Goal: Transaction & Acquisition: Purchase product/service

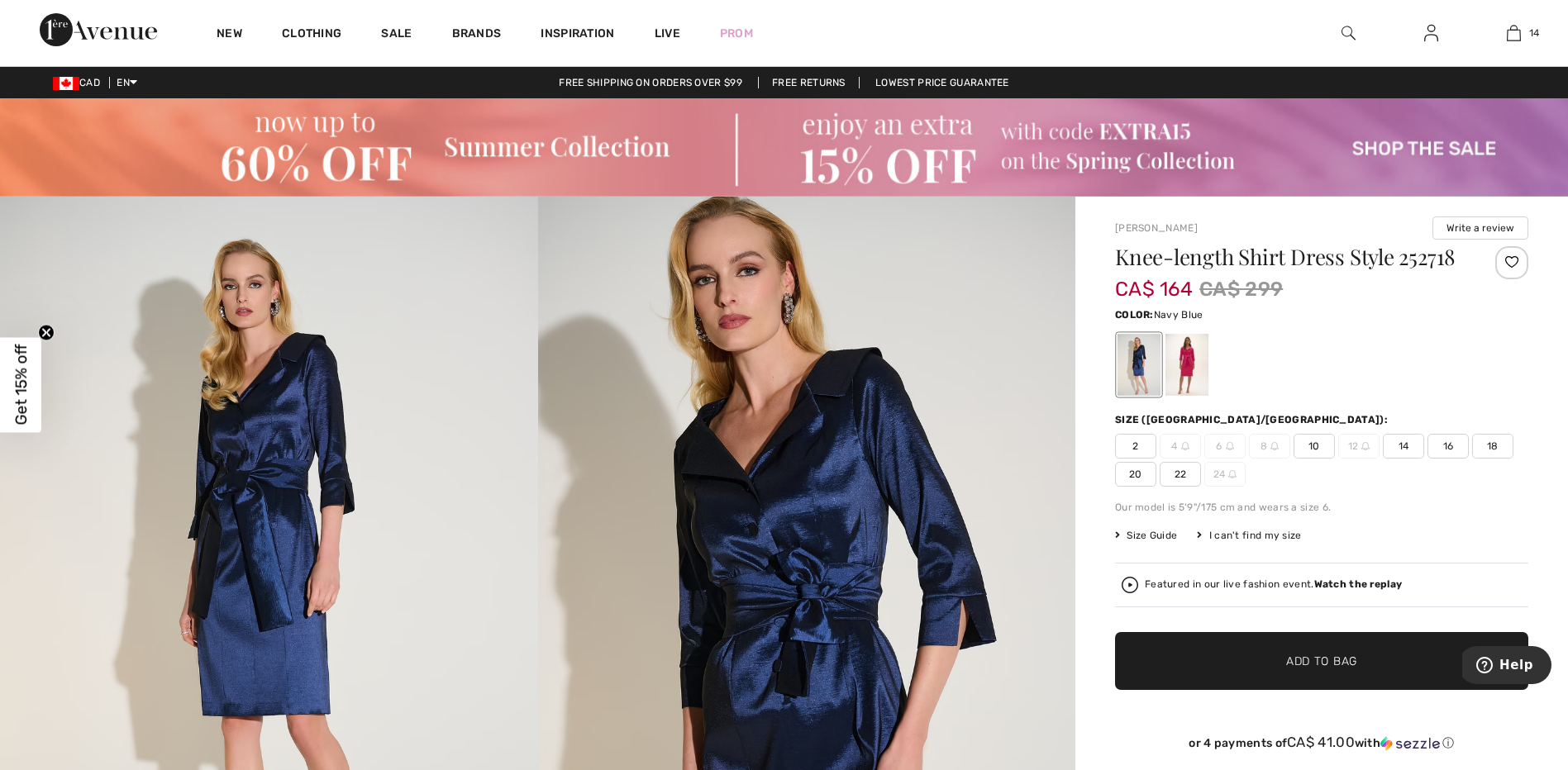
click at [495, 520] on img at bounding box center [269, 600] width 538 height 806
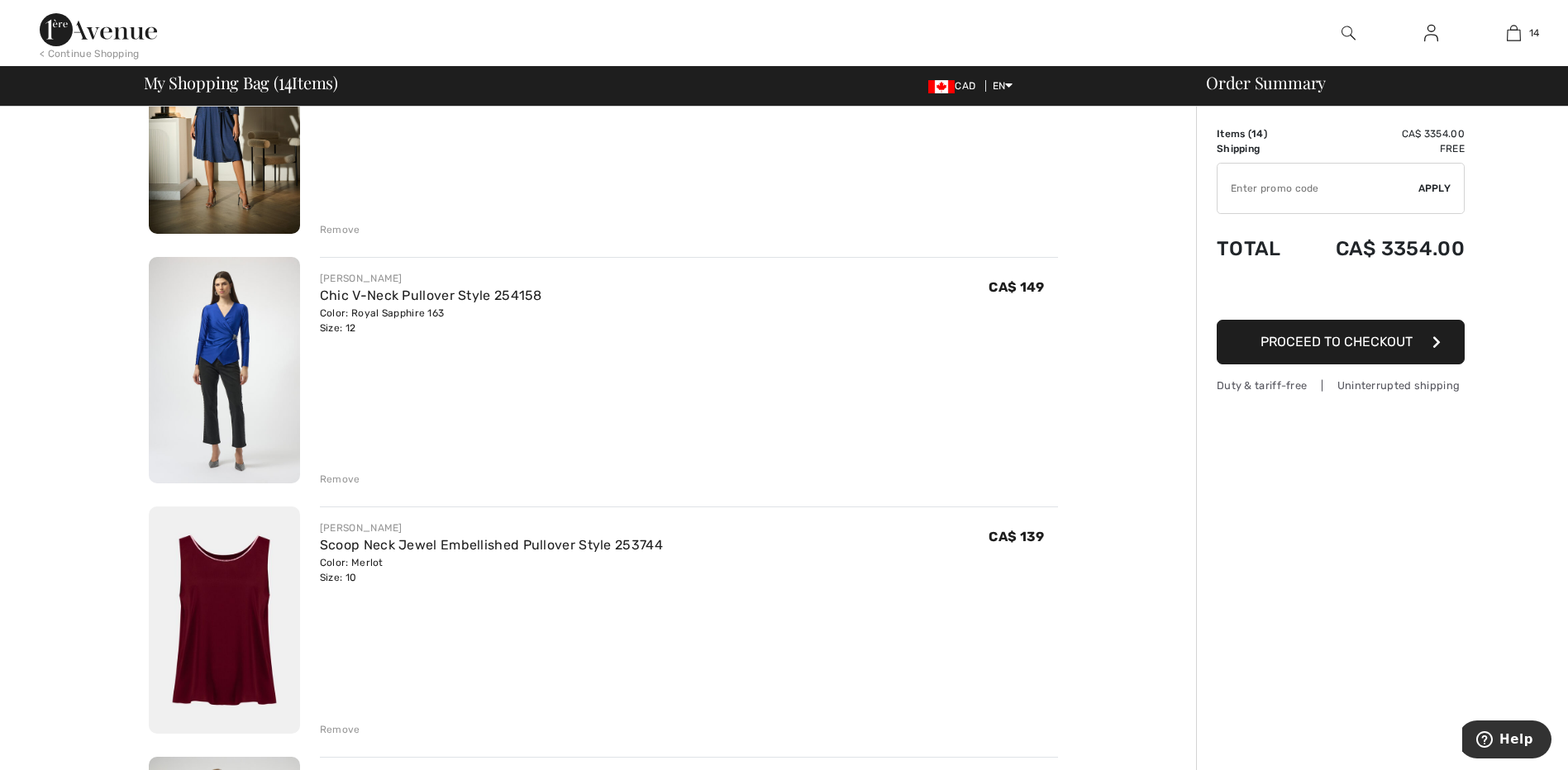
scroll to position [2478, 0]
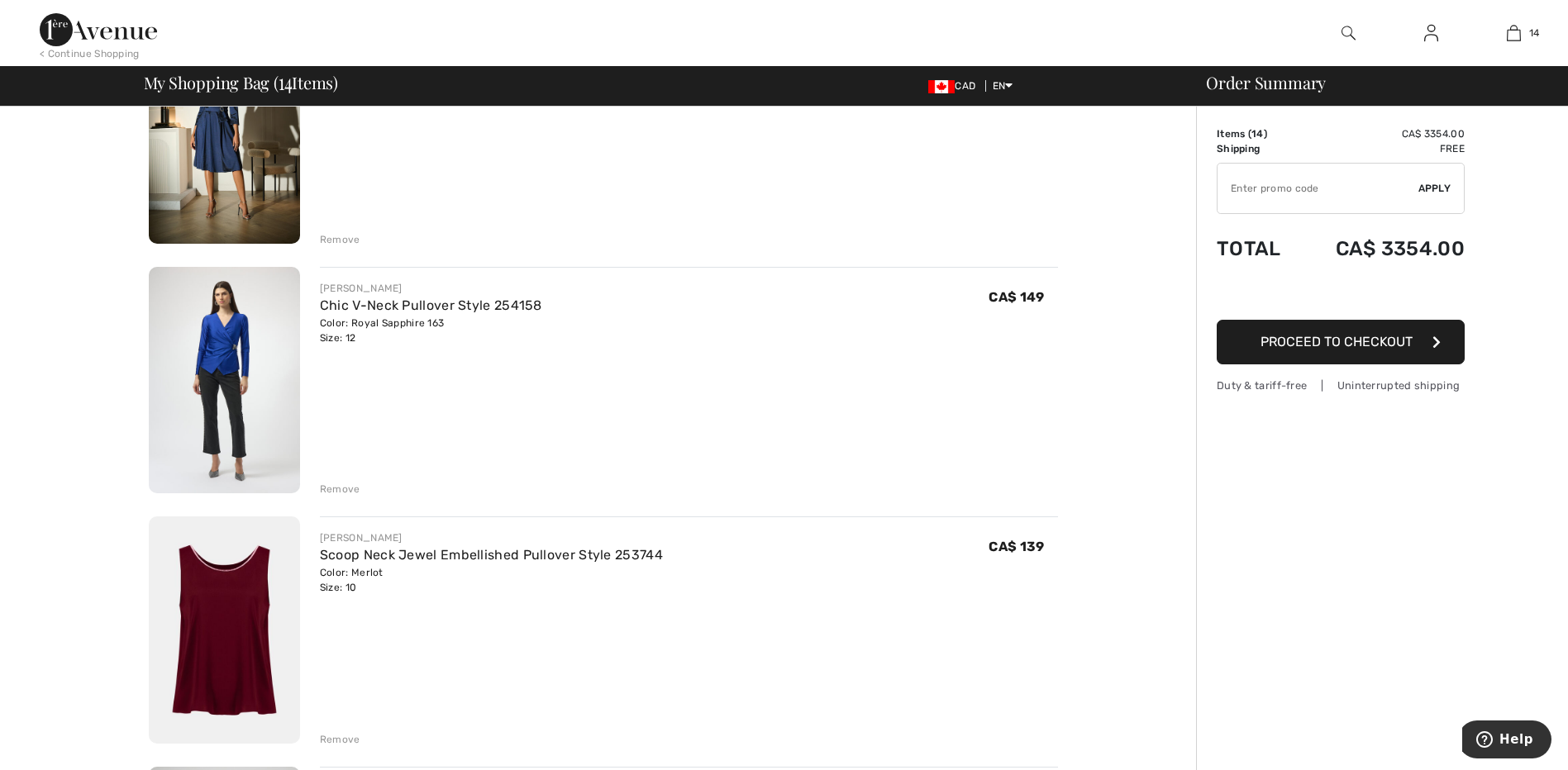
click at [86, 23] on img at bounding box center [98, 30] width 118 height 33
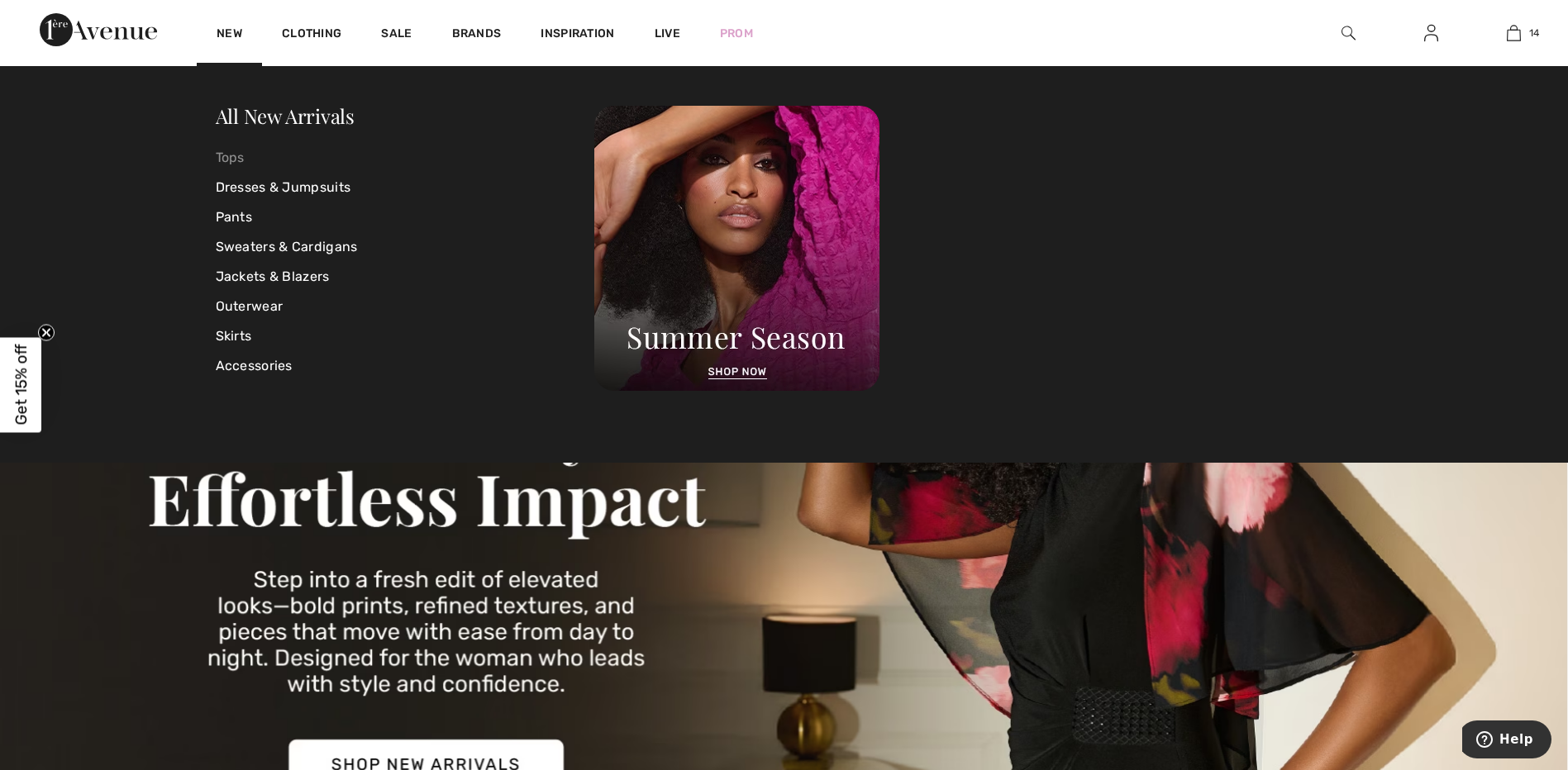
click at [232, 153] on link "Tops" at bounding box center [405, 158] width 380 height 30
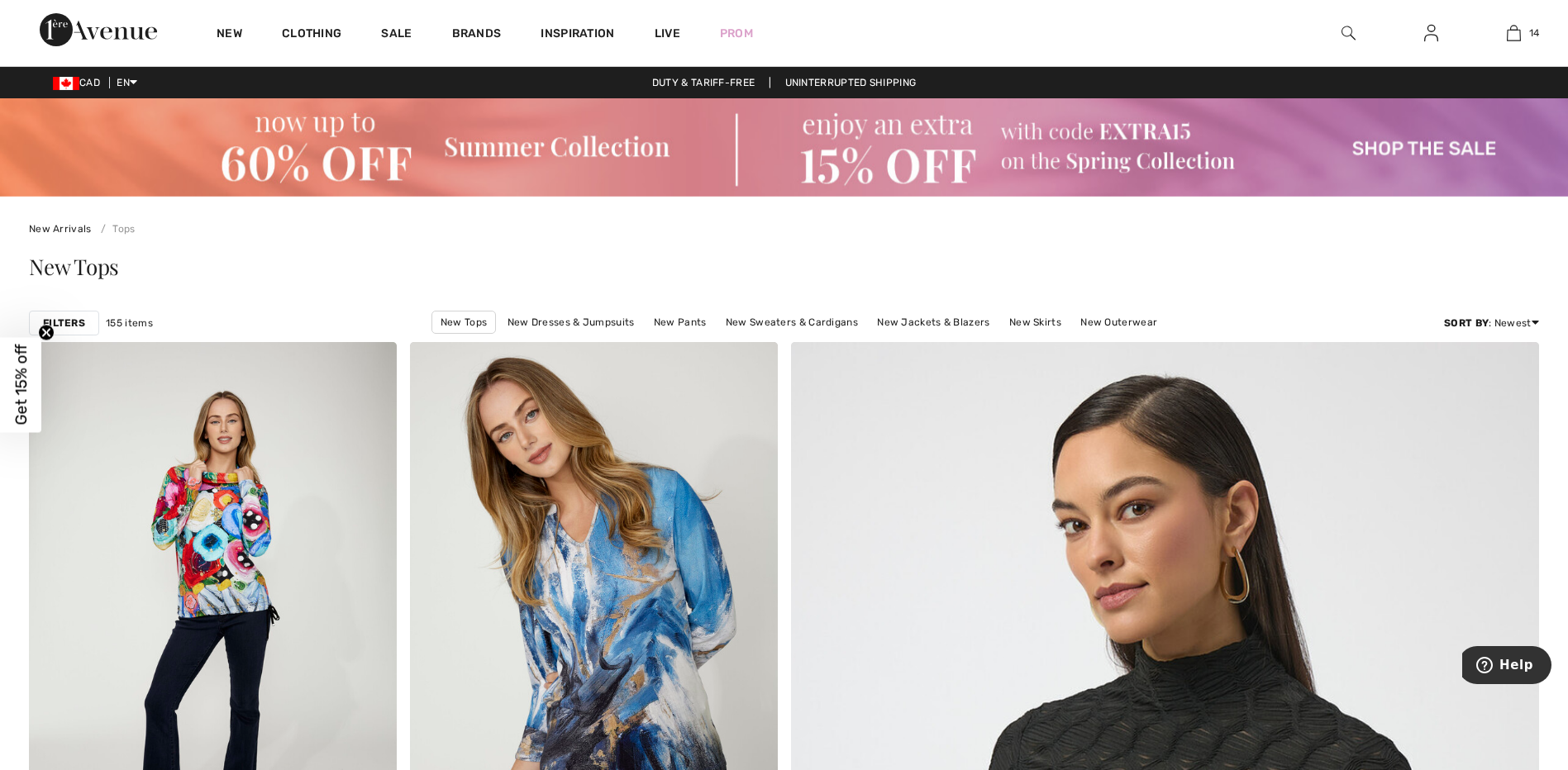
click at [22, 381] on span "Get 15% off" at bounding box center [21, 385] width 19 height 81
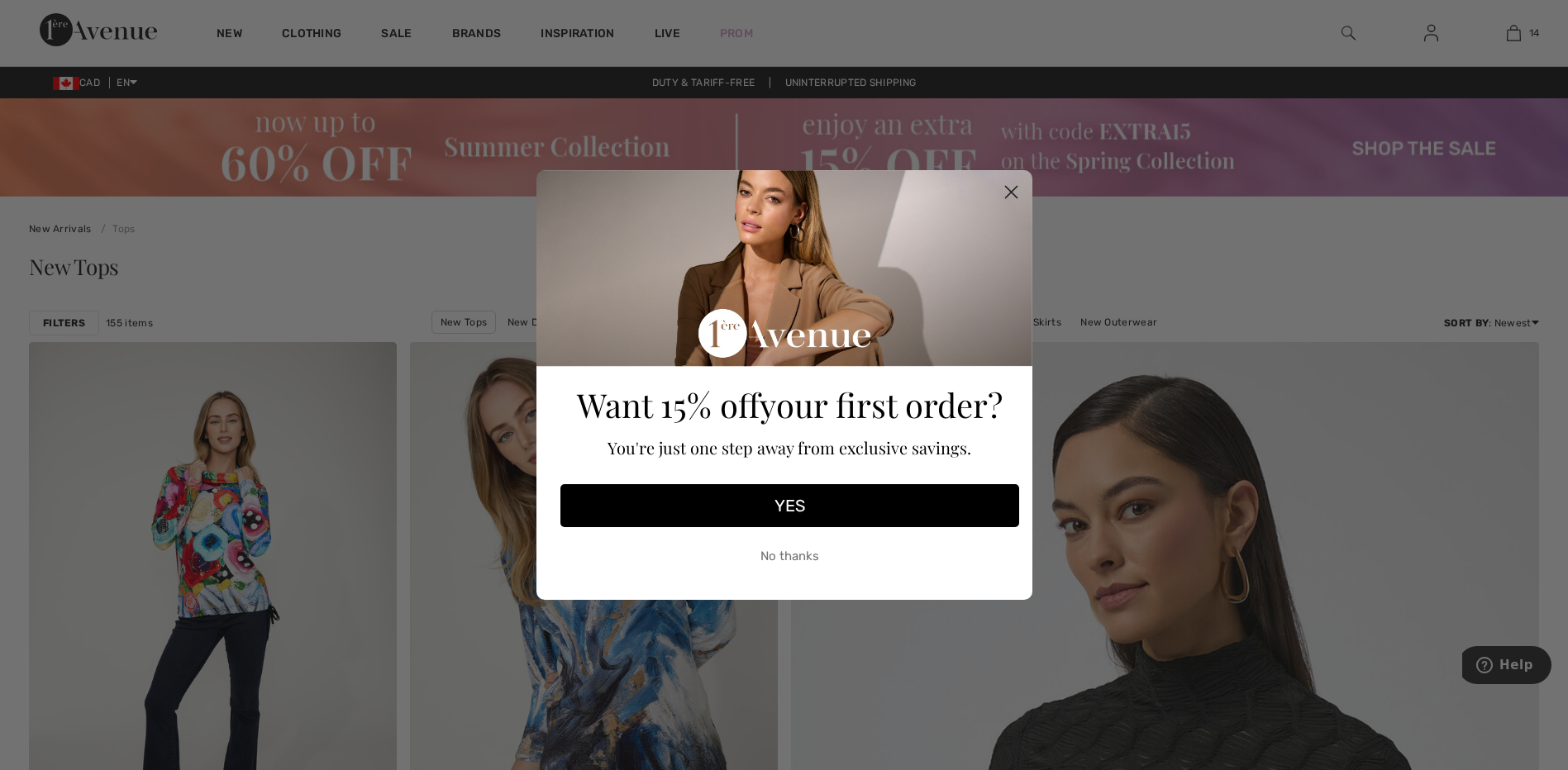
click at [1010, 190] on circle "Close dialog" at bounding box center [1010, 192] width 27 height 27
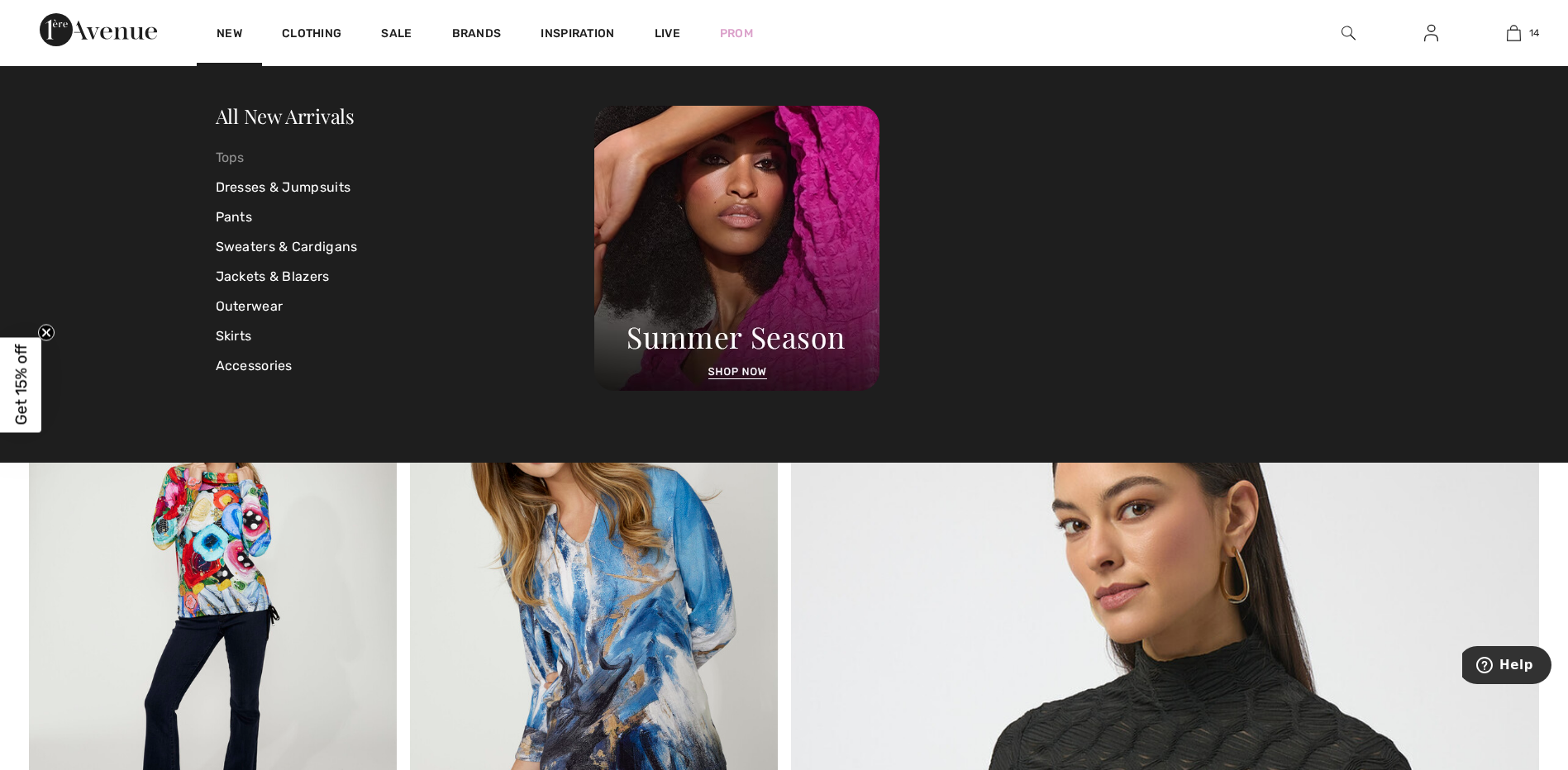
click at [232, 159] on link "Tops" at bounding box center [405, 158] width 380 height 30
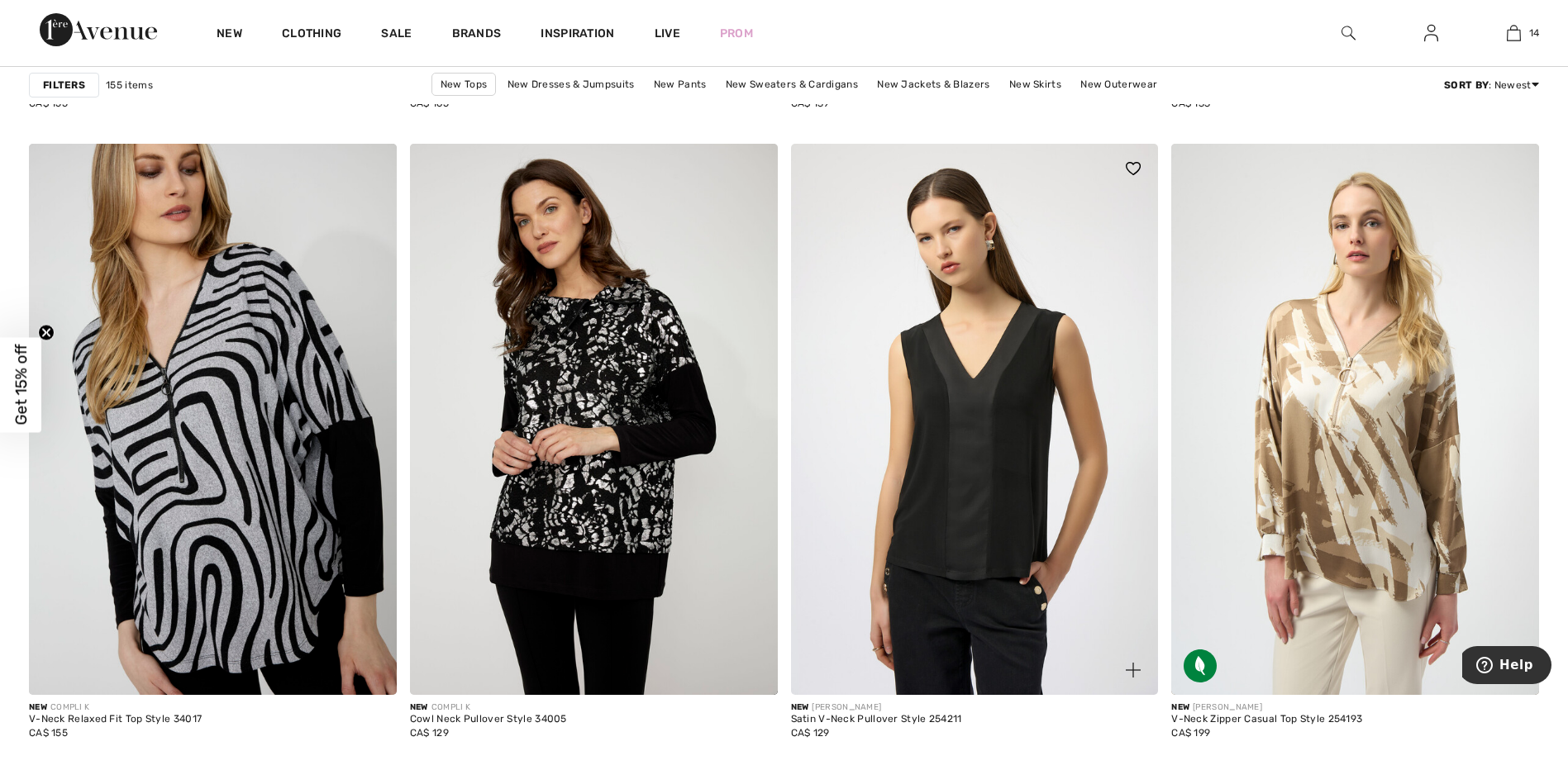
scroll to position [4296, 0]
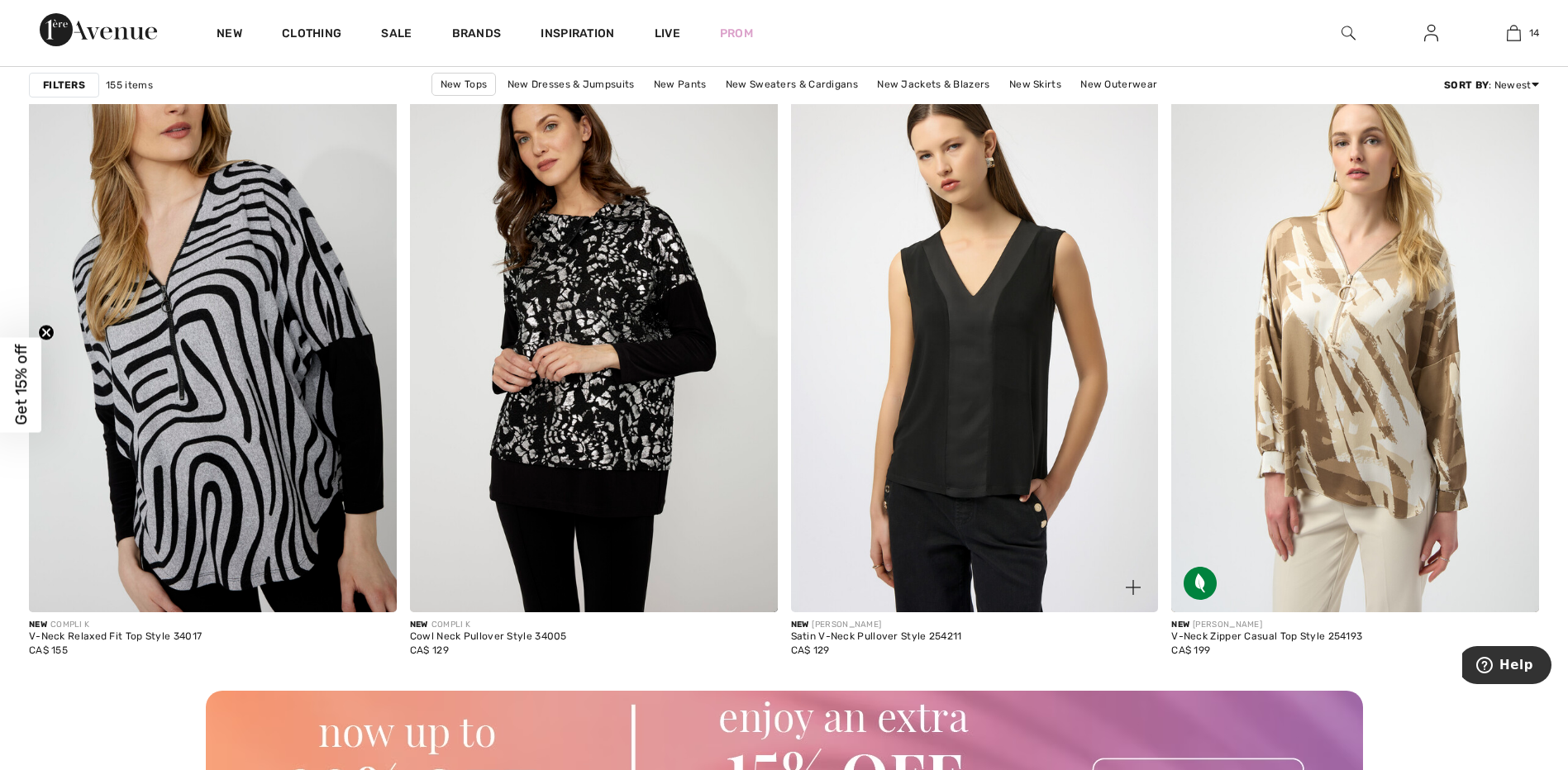
click at [914, 453] on img at bounding box center [975, 337] width 368 height 551
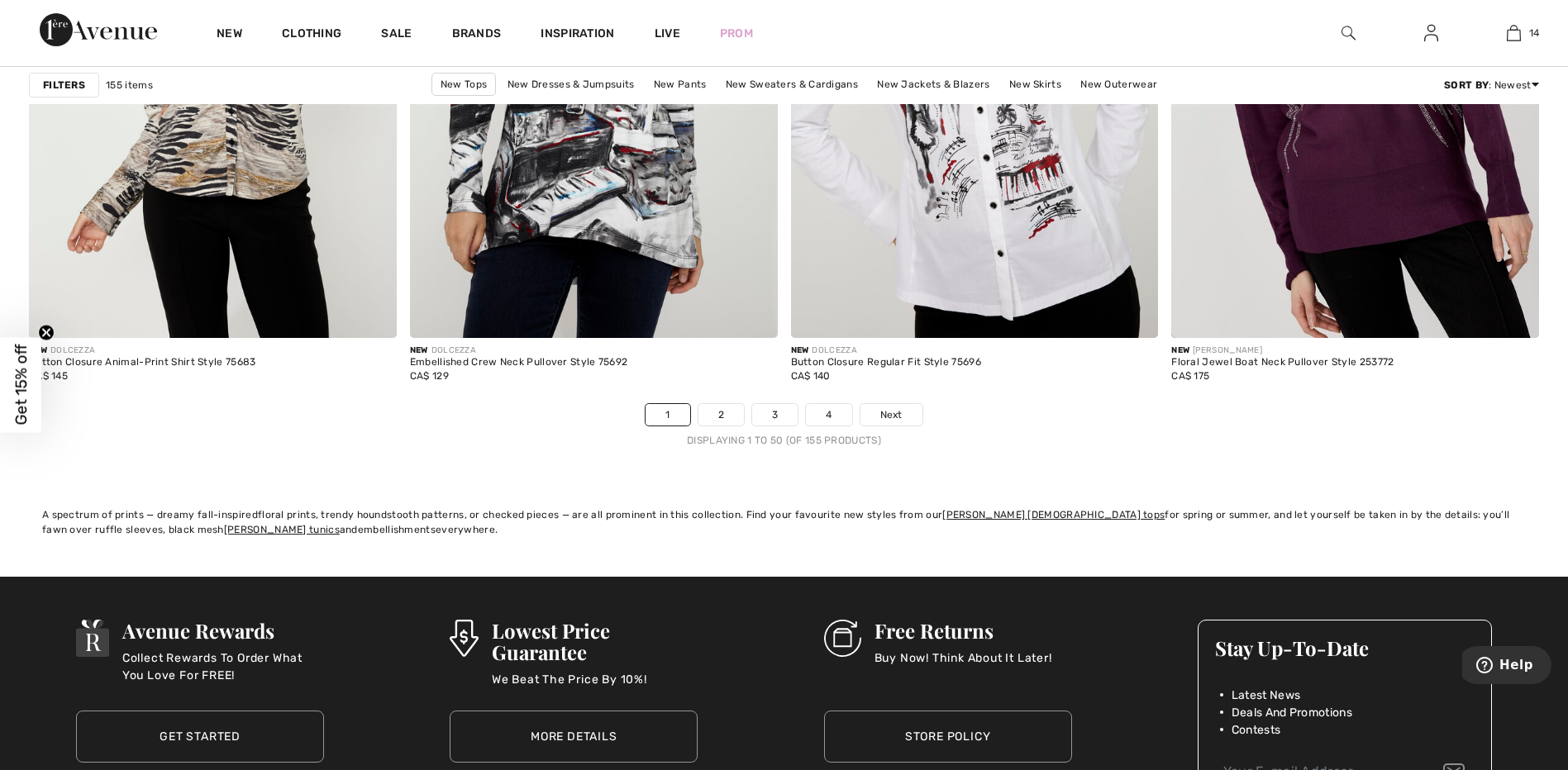
scroll to position [9500, 0]
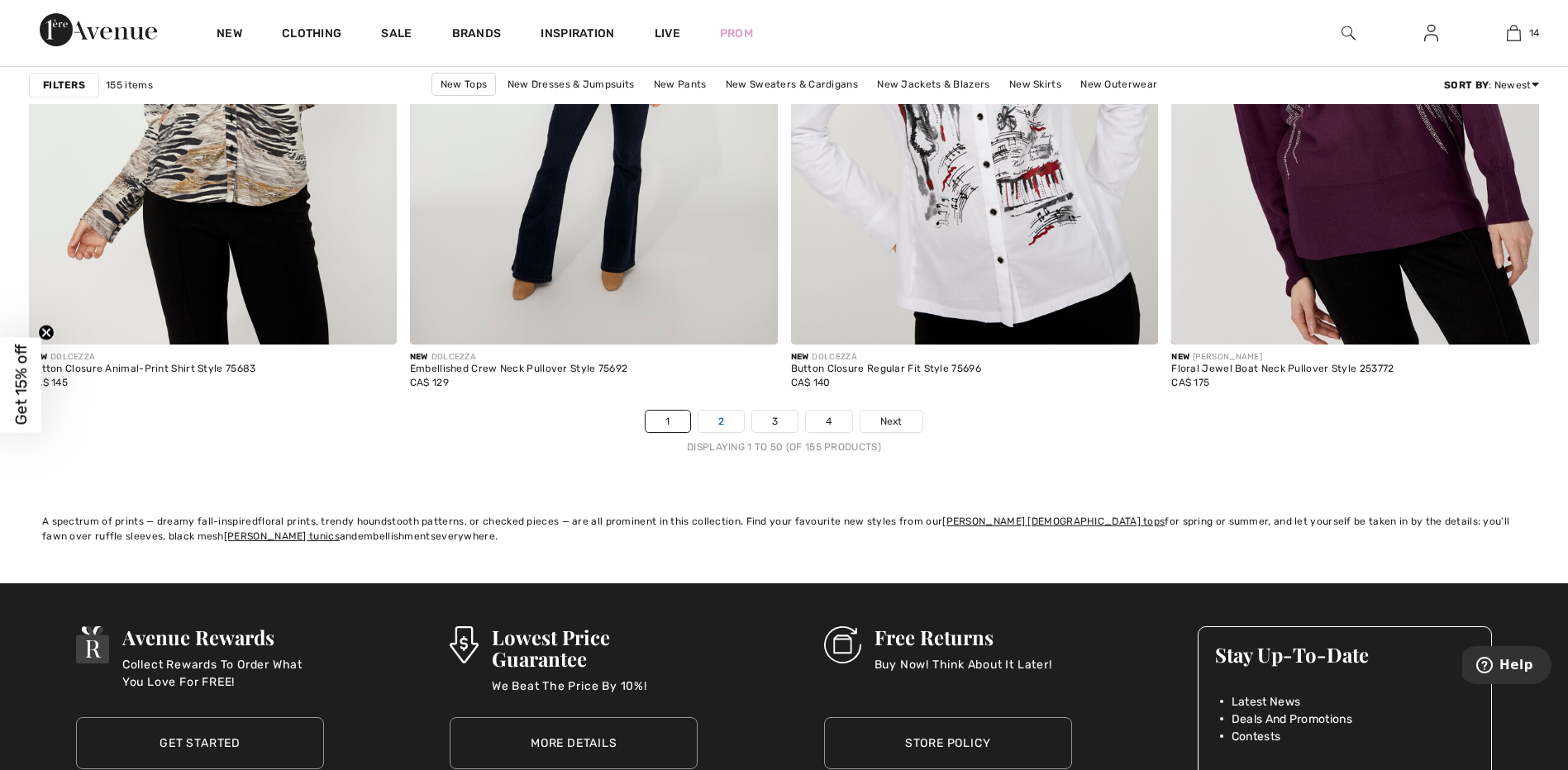
click at [716, 414] on link "2" at bounding box center [721, 422] width 46 height 21
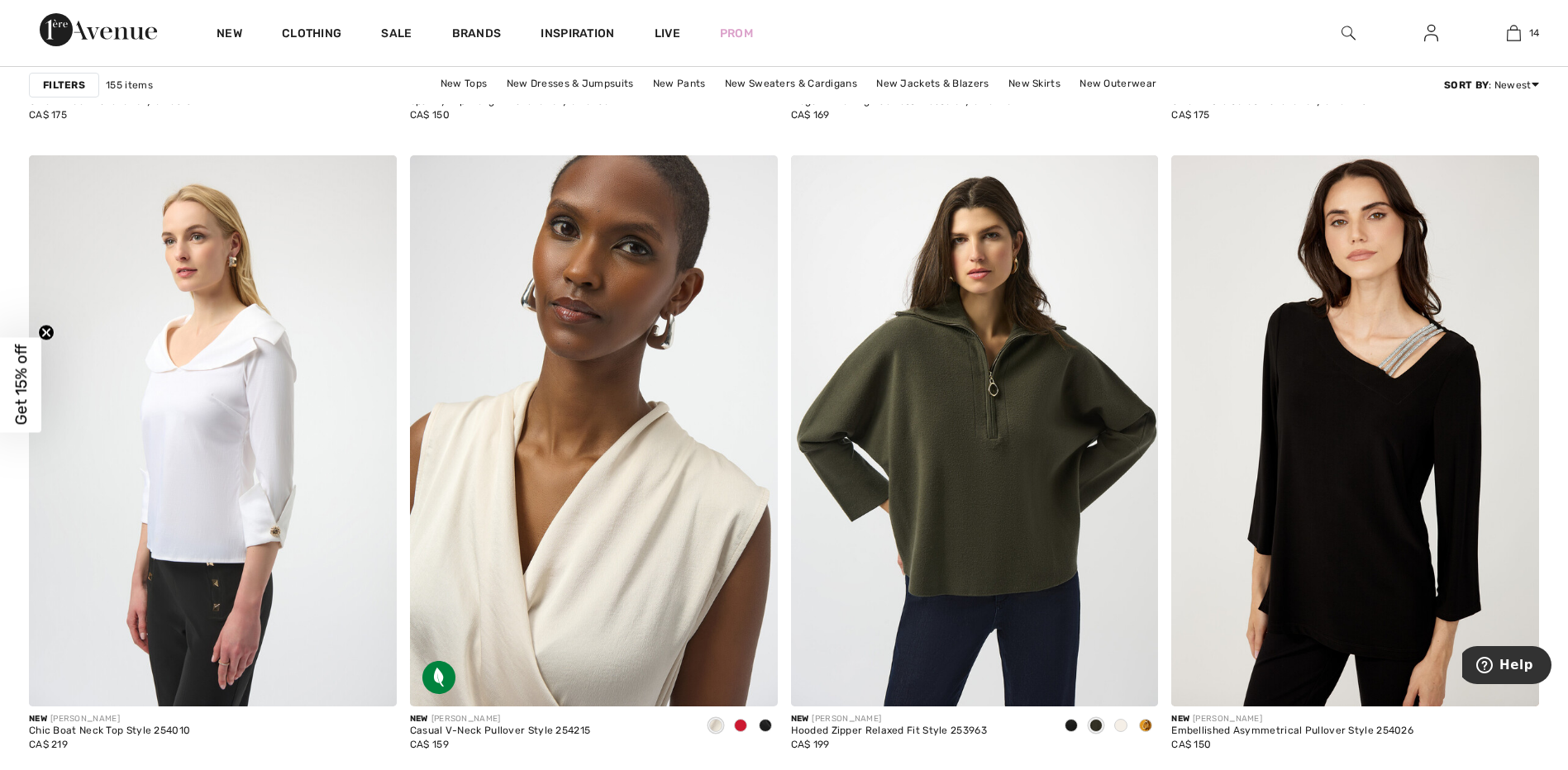
scroll to position [2066, 0]
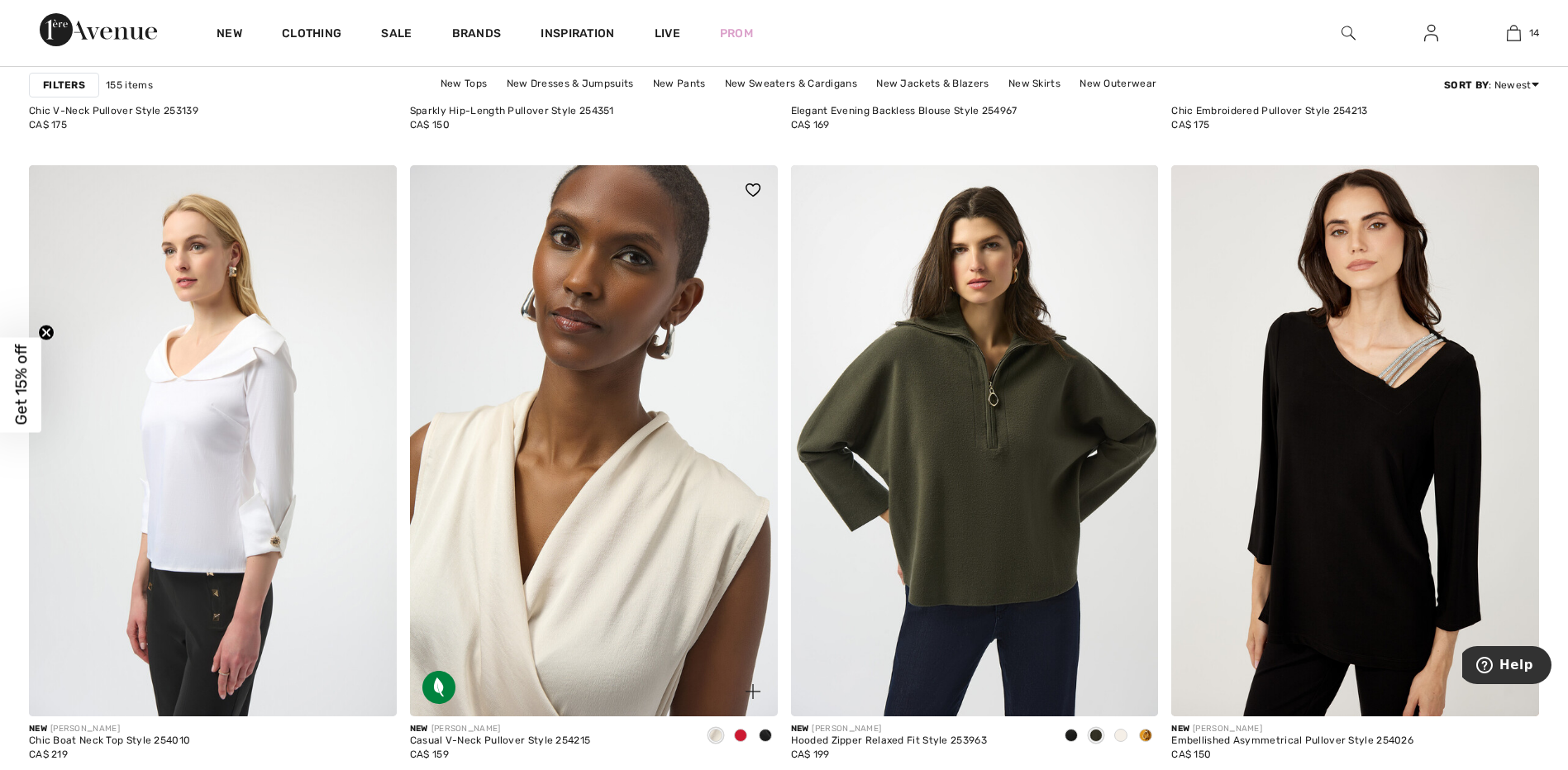
click at [607, 446] on img at bounding box center [594, 441] width 368 height 551
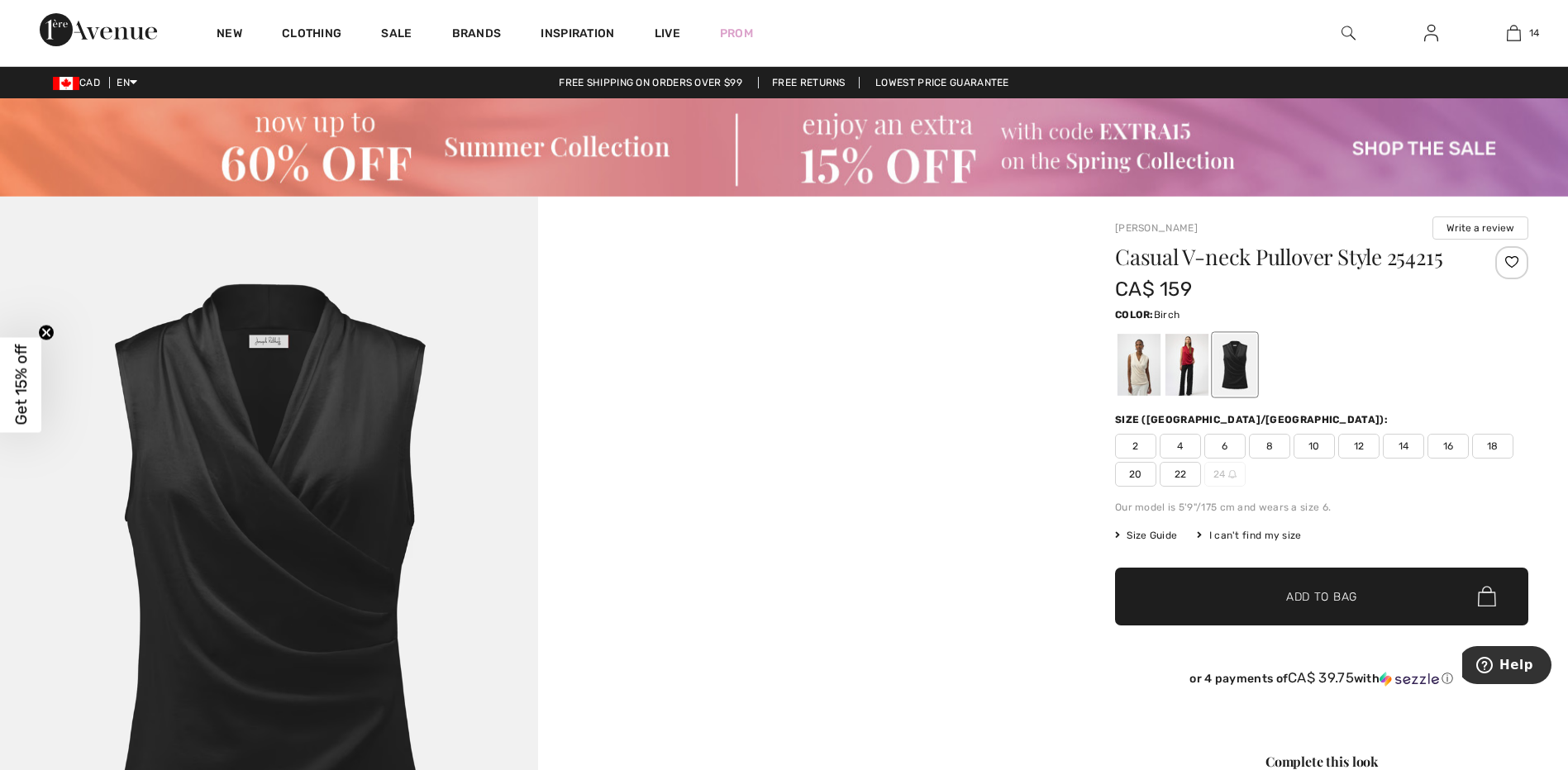
click at [1137, 355] on div at bounding box center [1139, 365] width 43 height 62
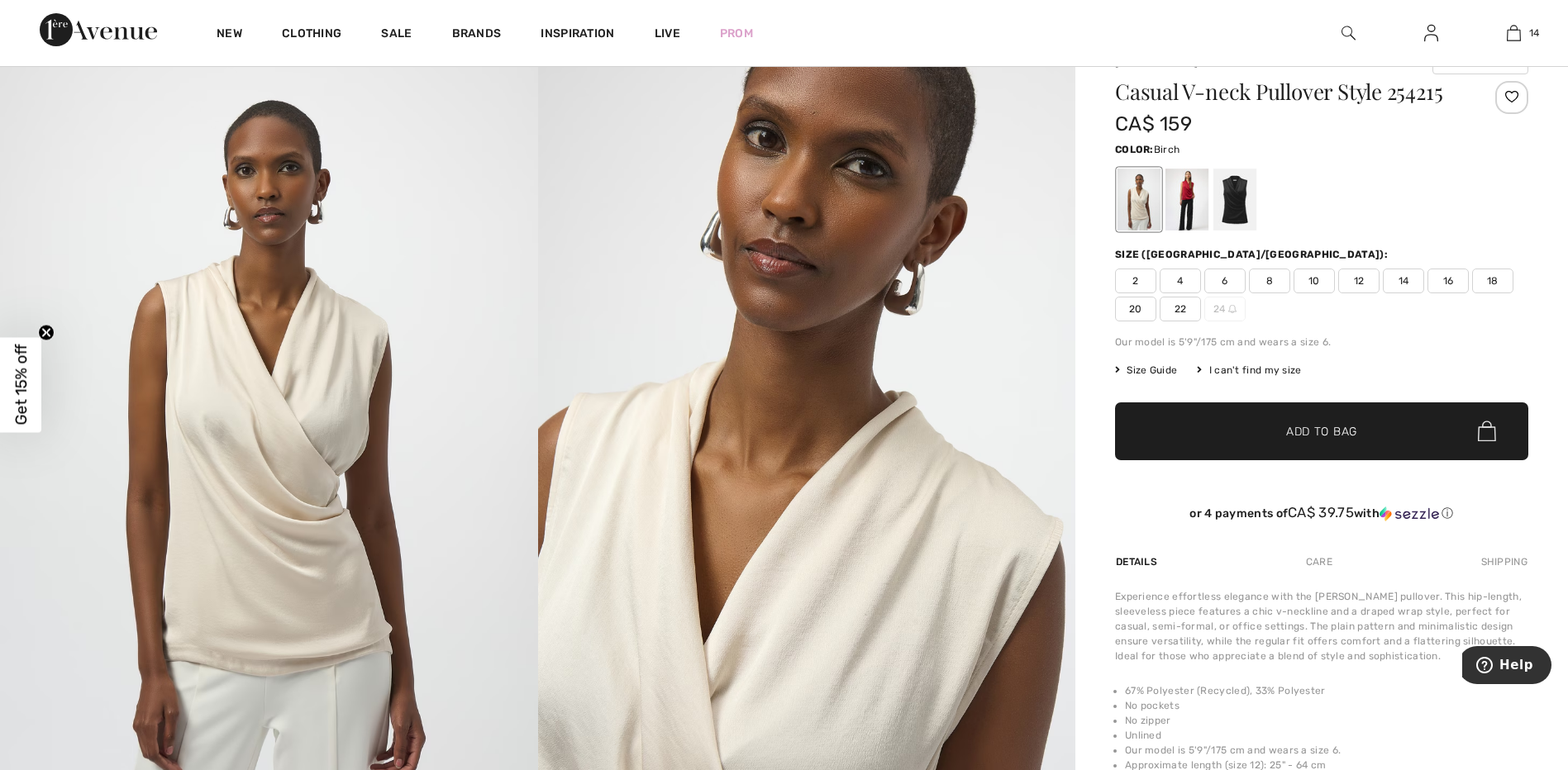
scroll to position [83, 0]
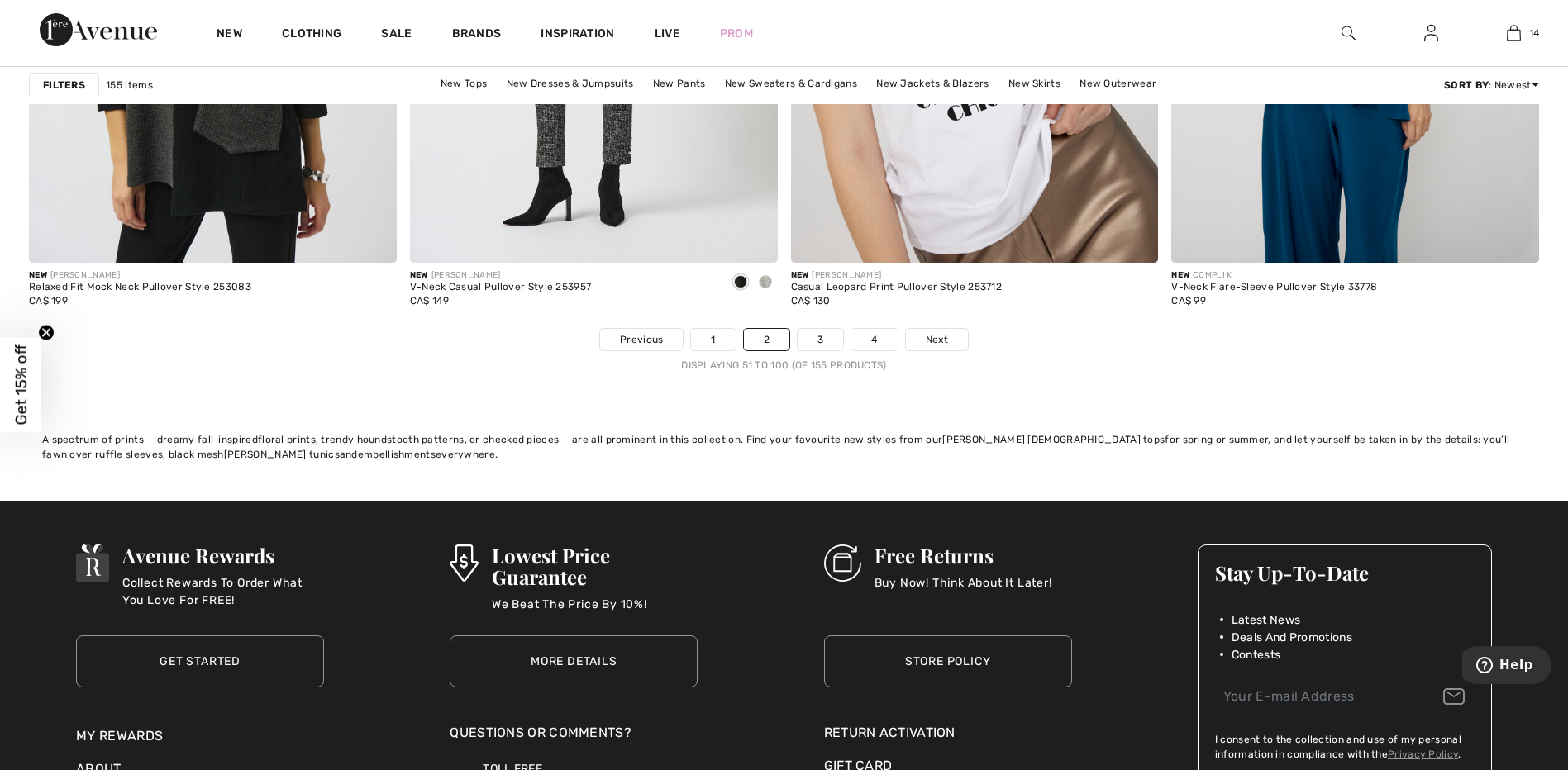
scroll to position [9583, 0]
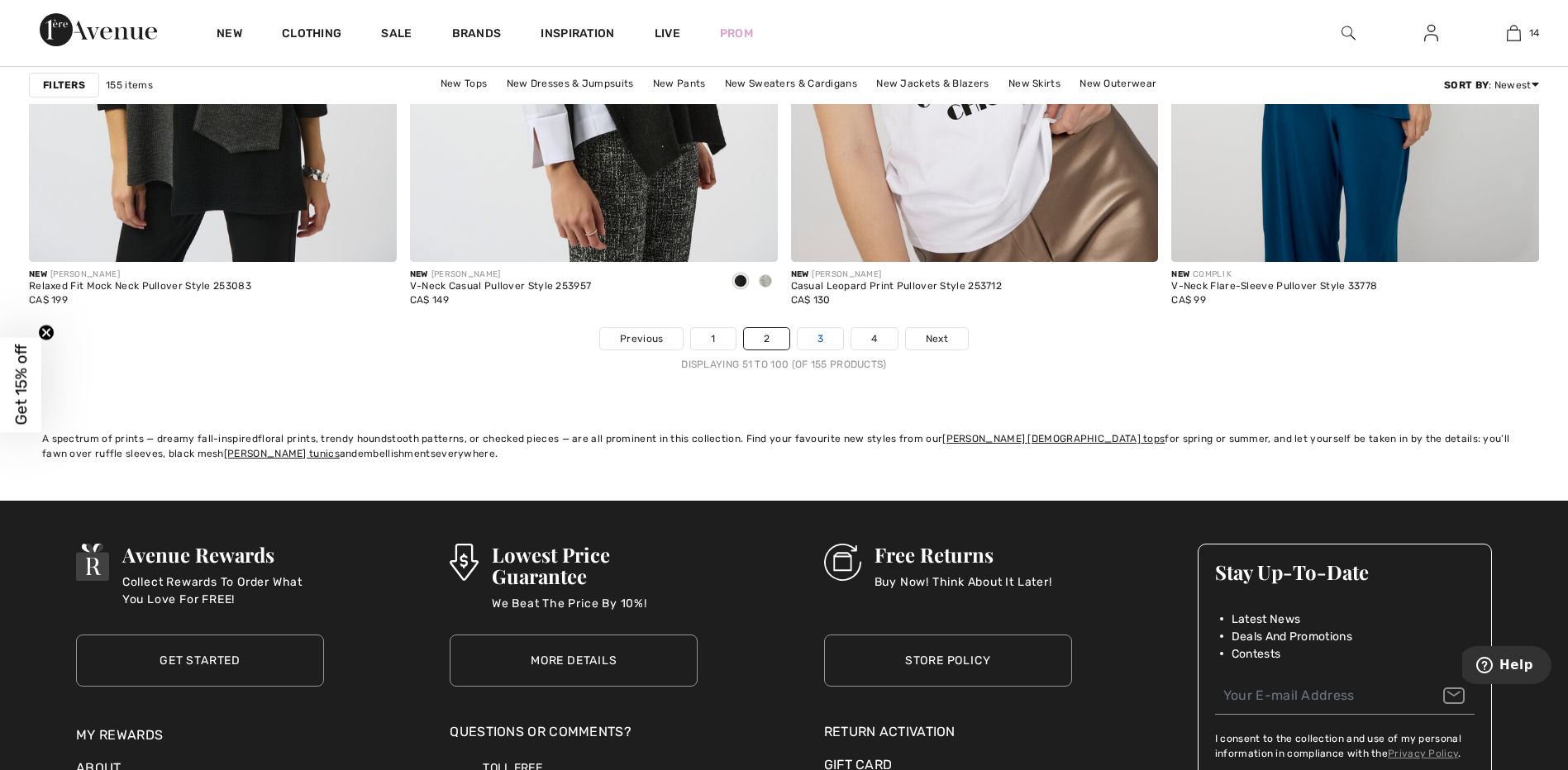
click at [822, 336] on link "3" at bounding box center [820, 339] width 46 height 21
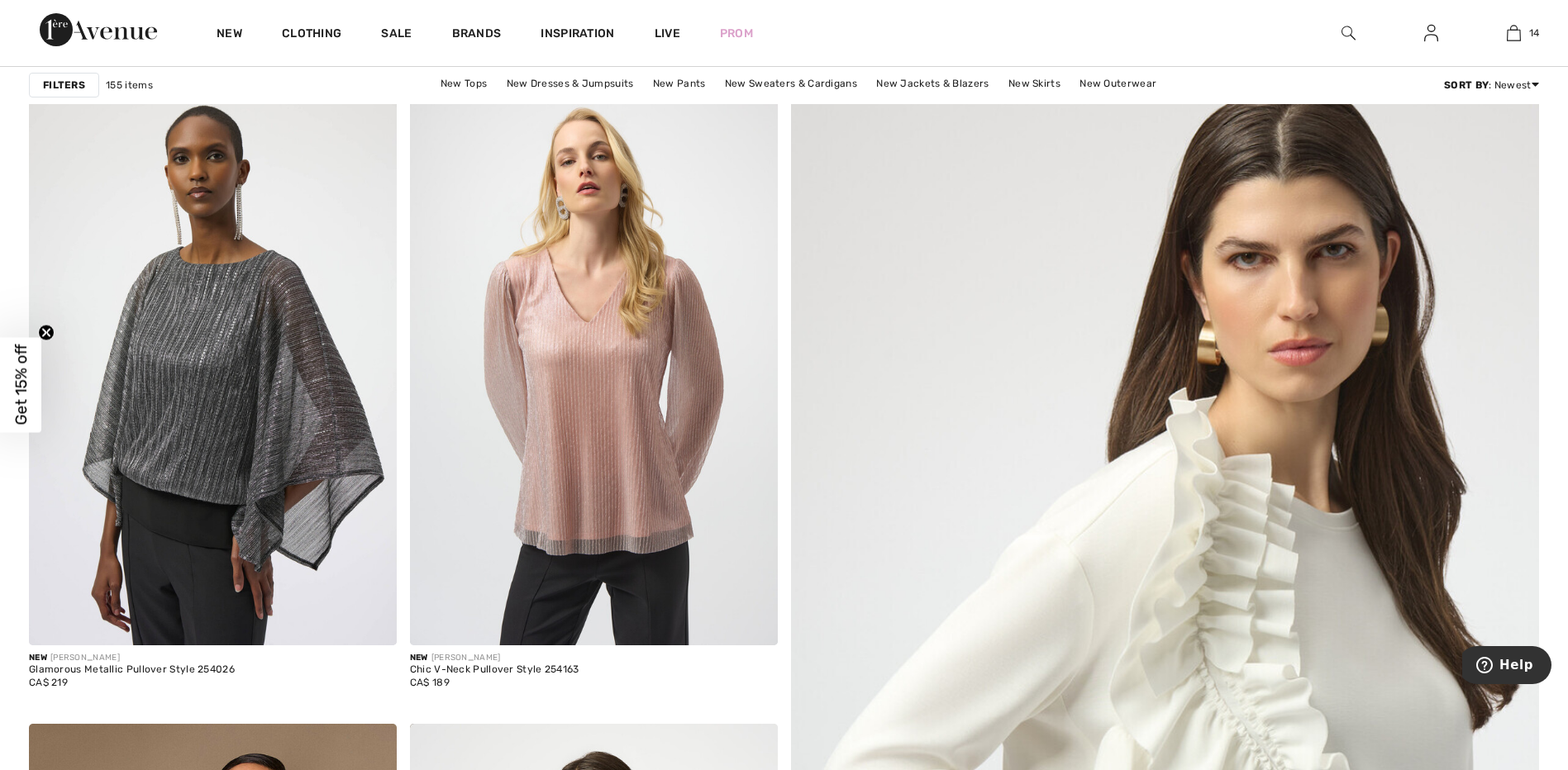
scroll to position [330, 0]
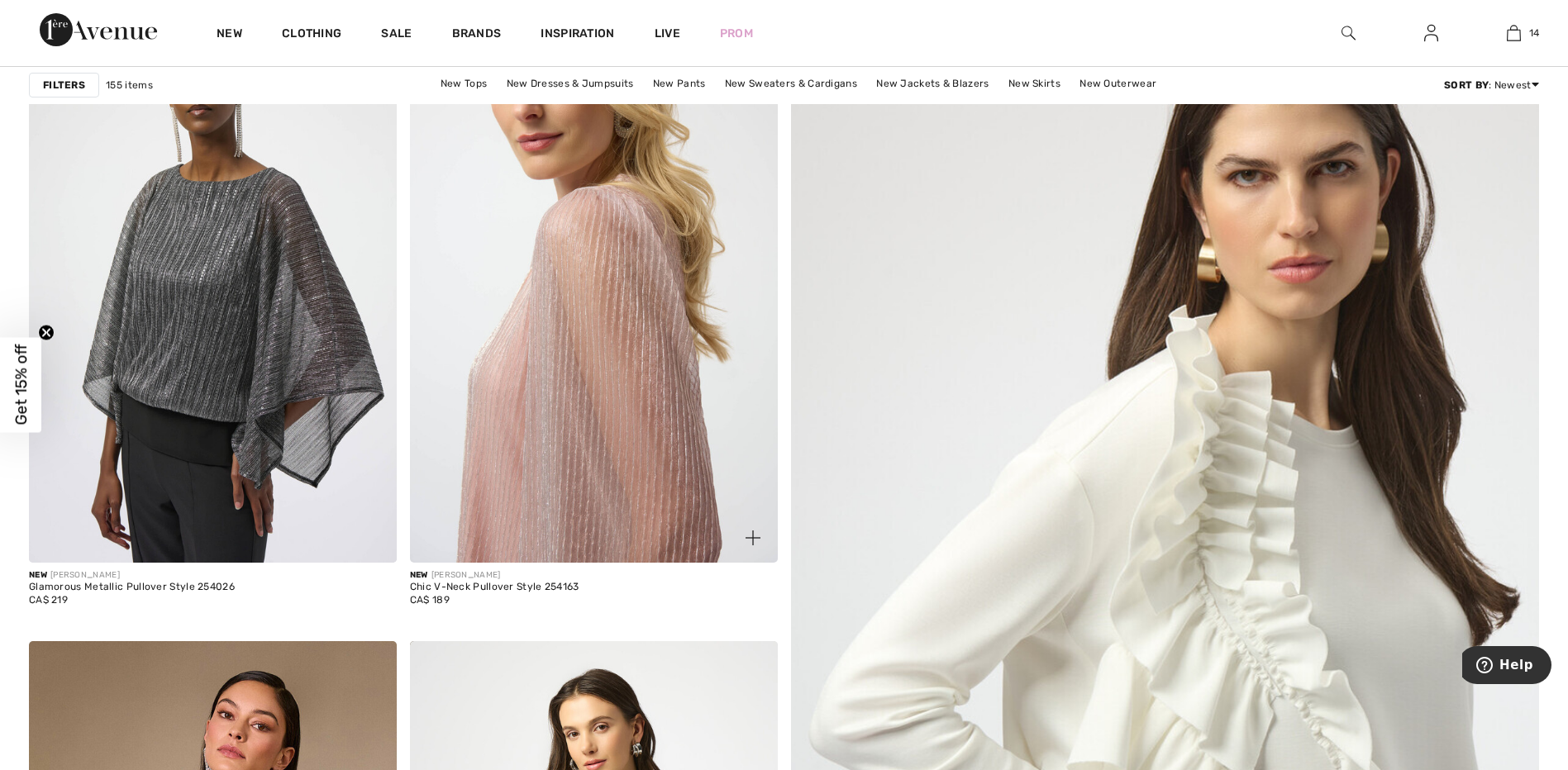
click at [582, 329] on img at bounding box center [594, 287] width 368 height 551
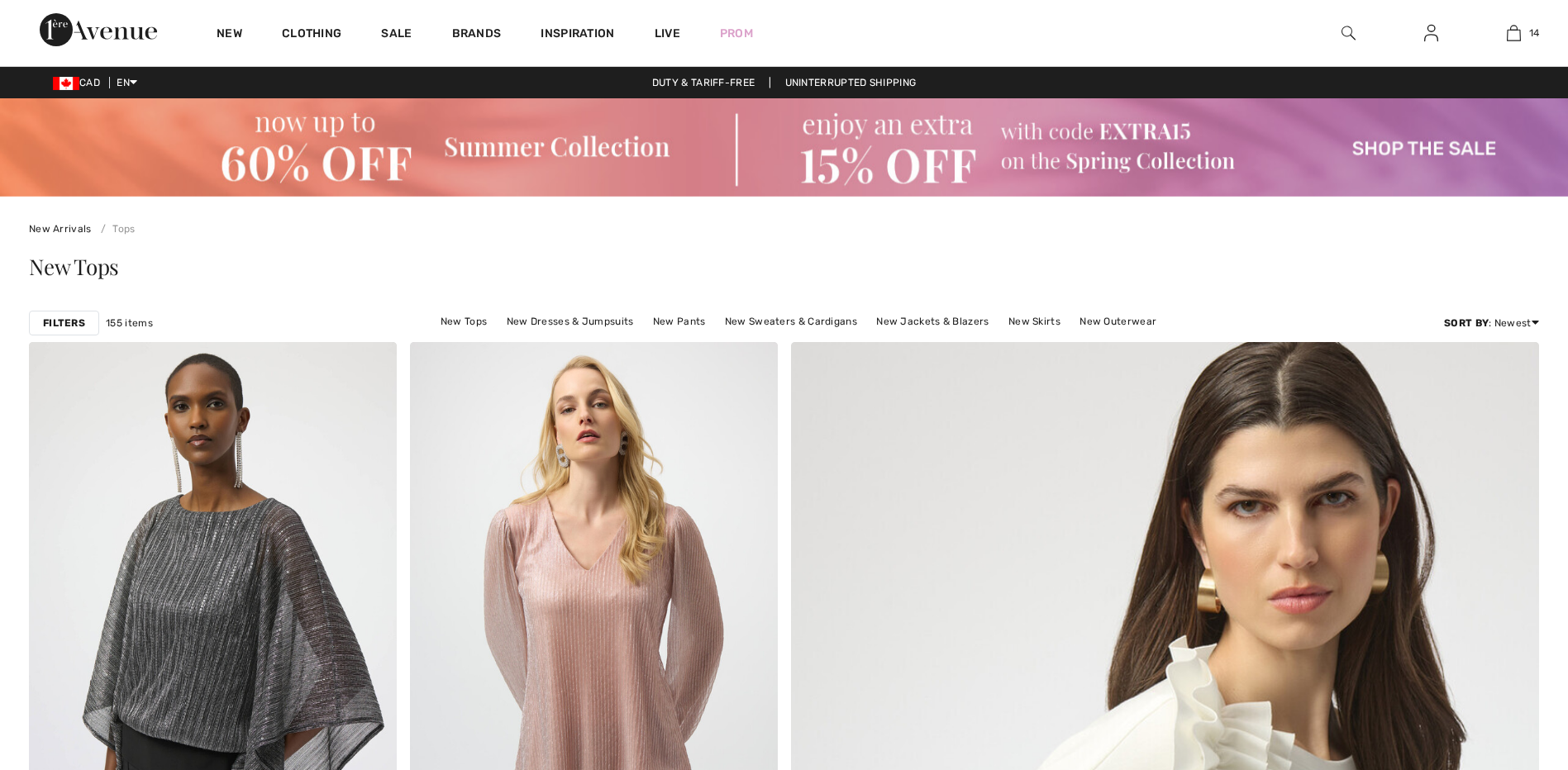
checkbox input "true"
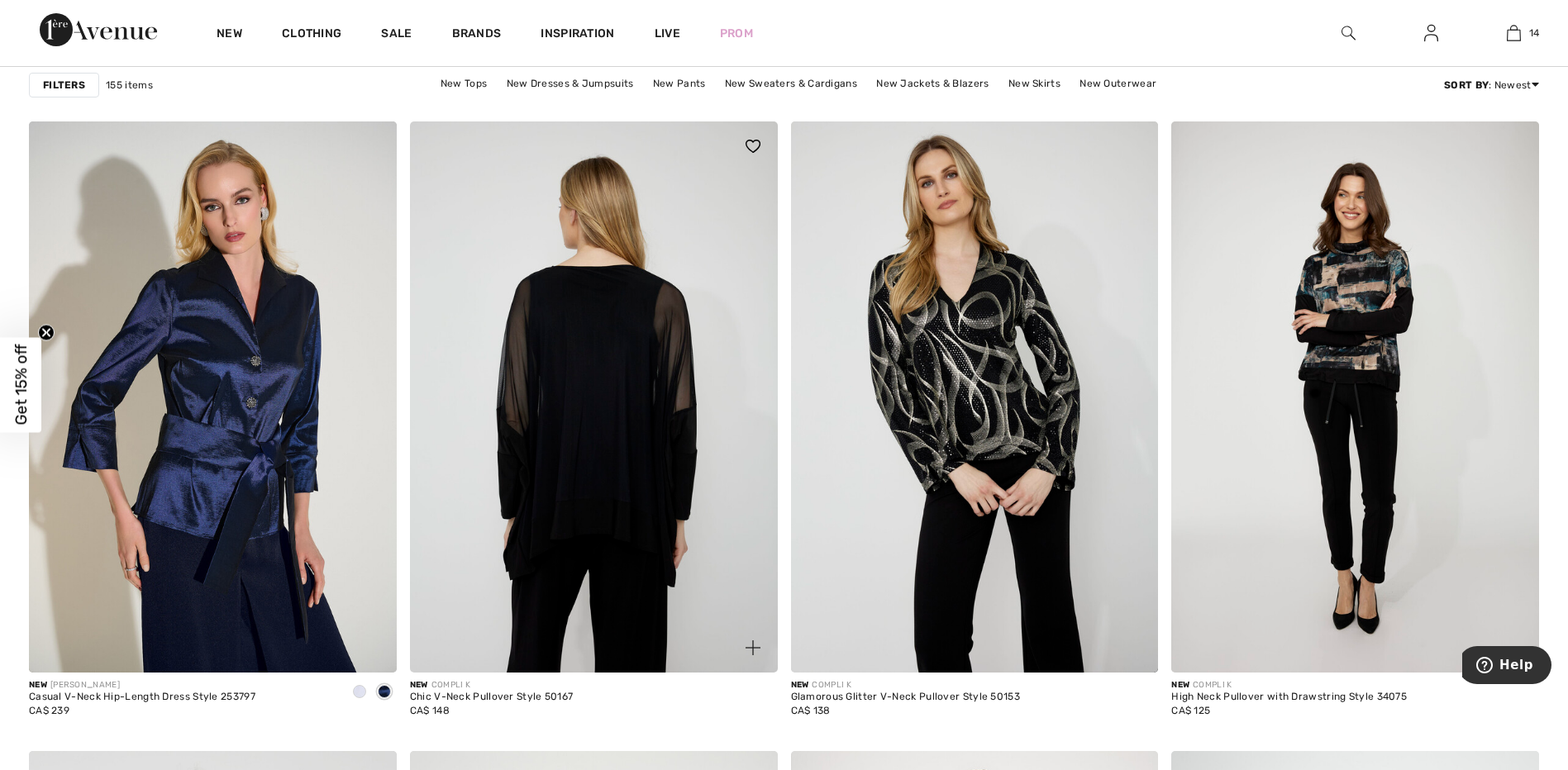
scroll to position [3635, 0]
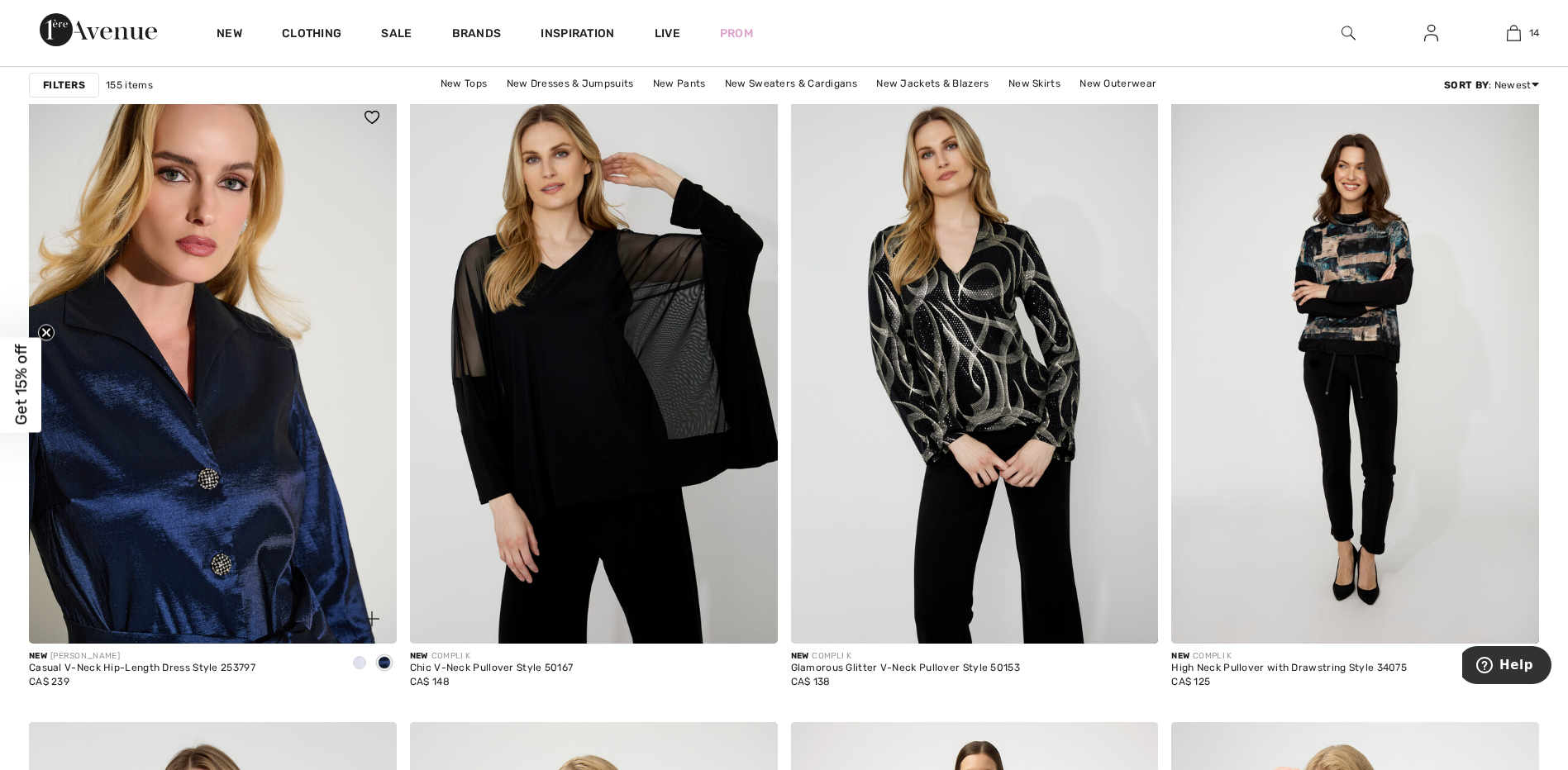
click at [281, 309] on img at bounding box center [213, 368] width 368 height 551
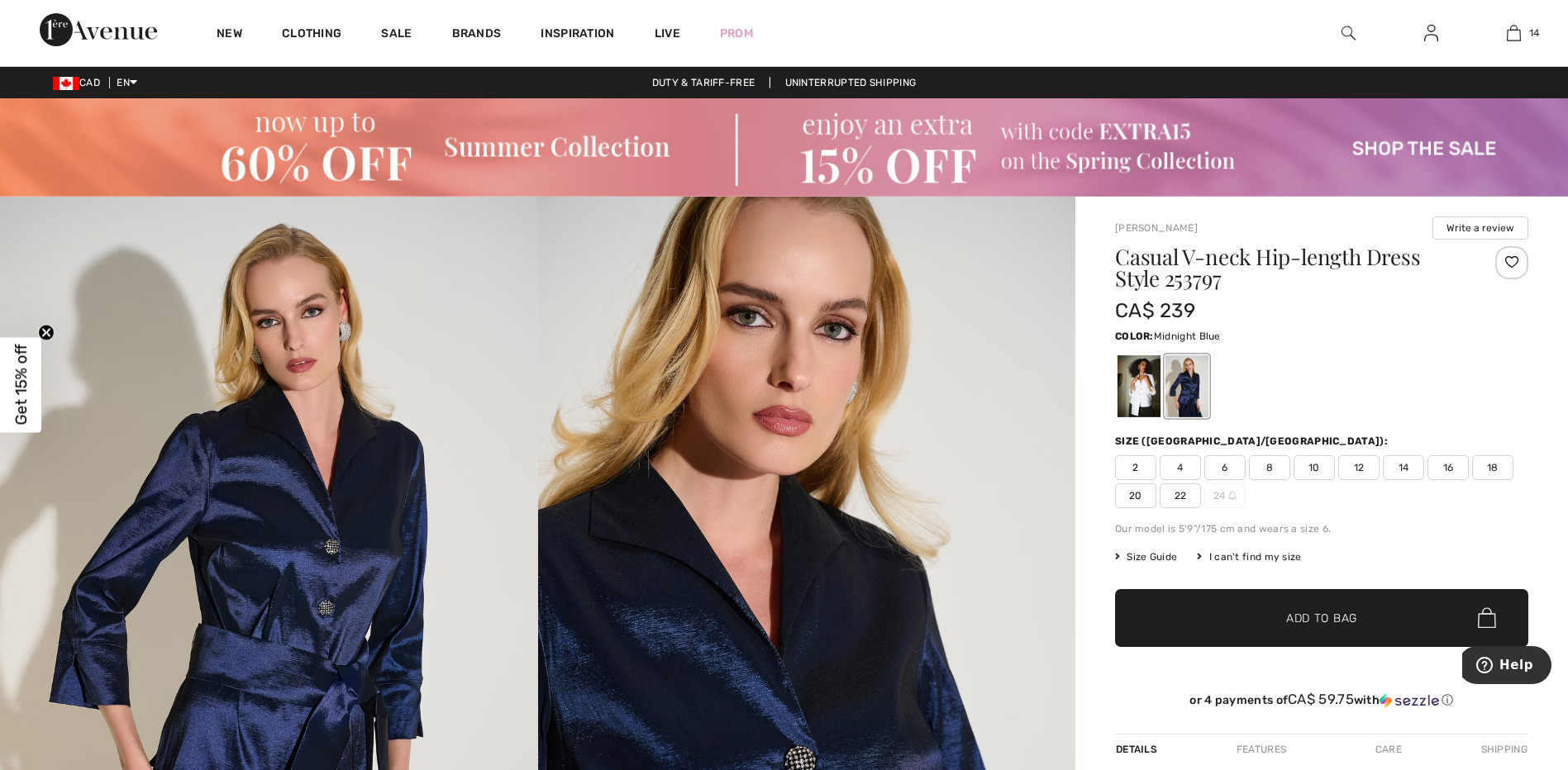
click at [19, 368] on span "Get 15% off" at bounding box center [21, 385] width 19 height 81
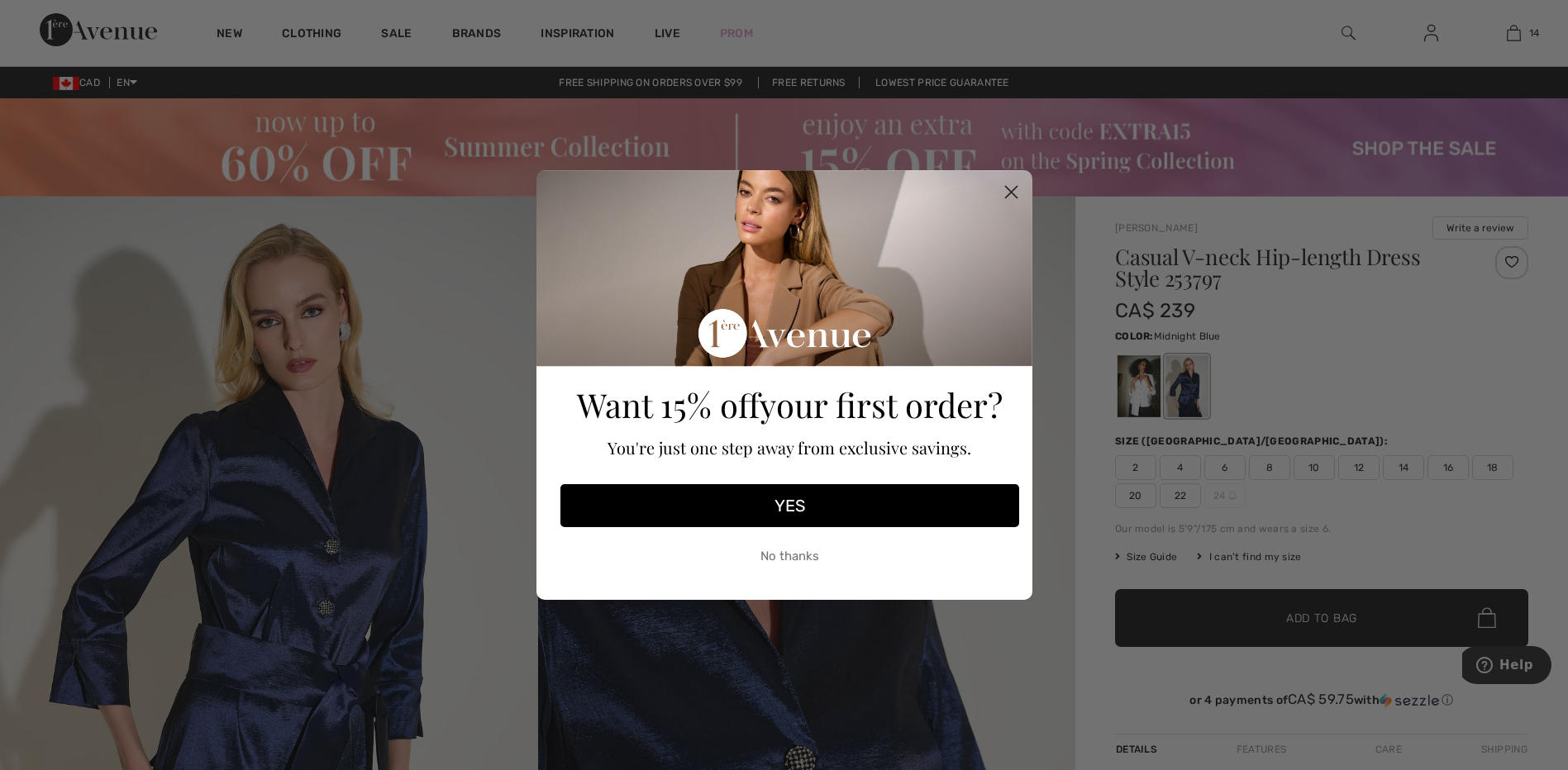
click at [745, 501] on button "YES" at bounding box center [789, 505] width 459 height 43
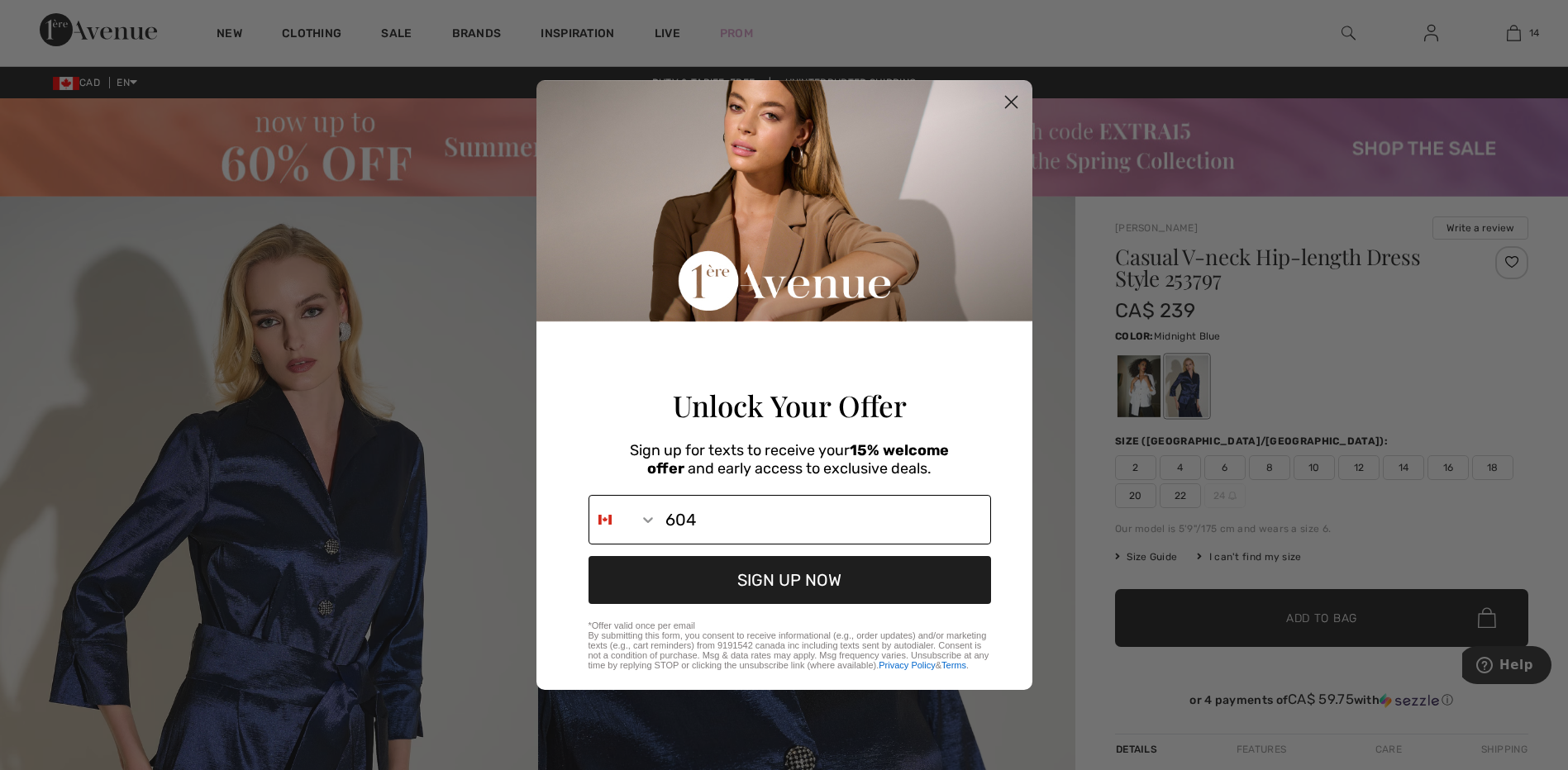
type input "1-604-996-0312"
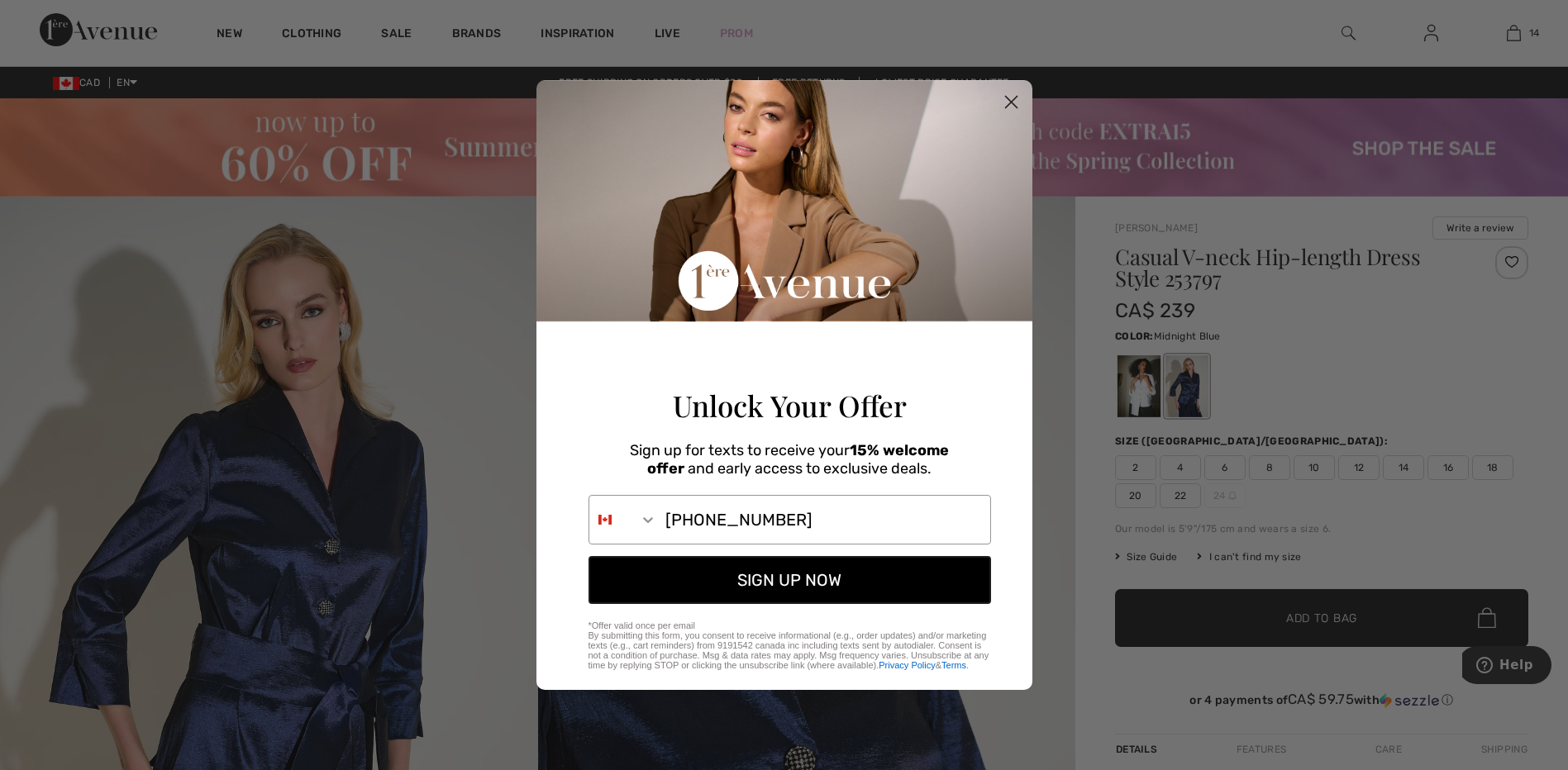
click at [755, 587] on button "SIGN UP NOW" at bounding box center [789, 579] width 402 height 48
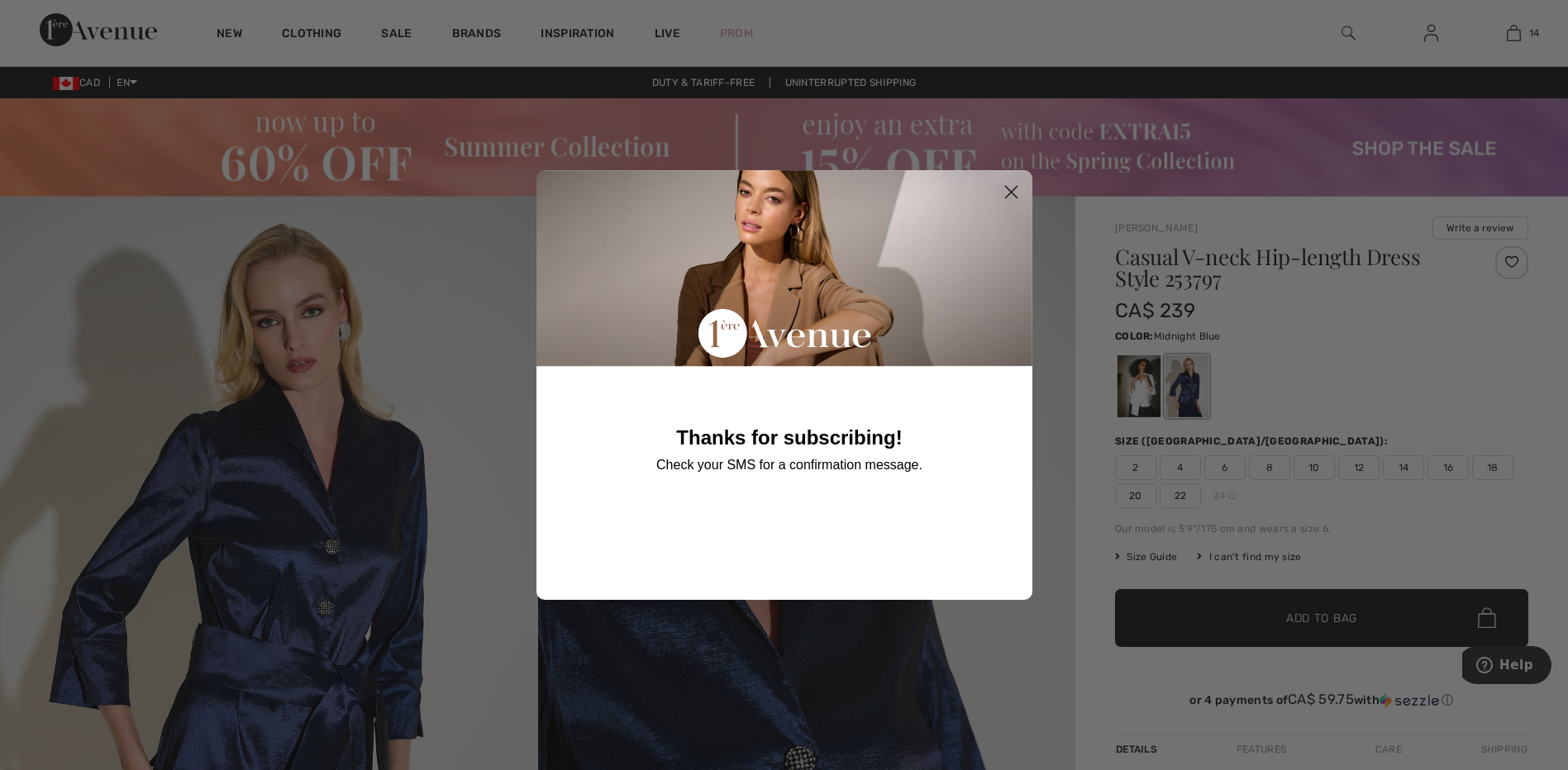
click at [1006, 186] on circle "Close dialog" at bounding box center [1010, 192] width 27 height 27
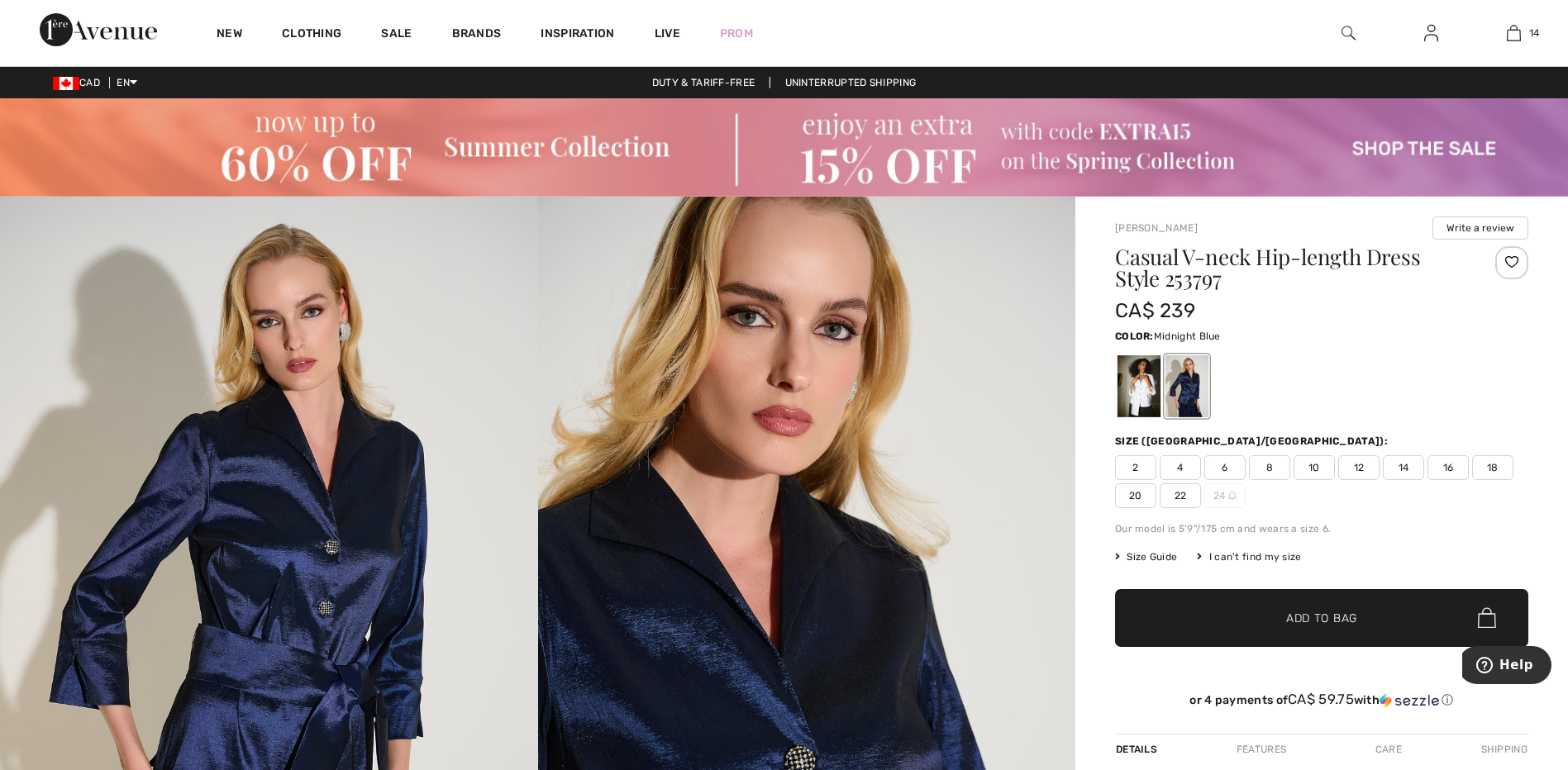
scroll to position [83, 0]
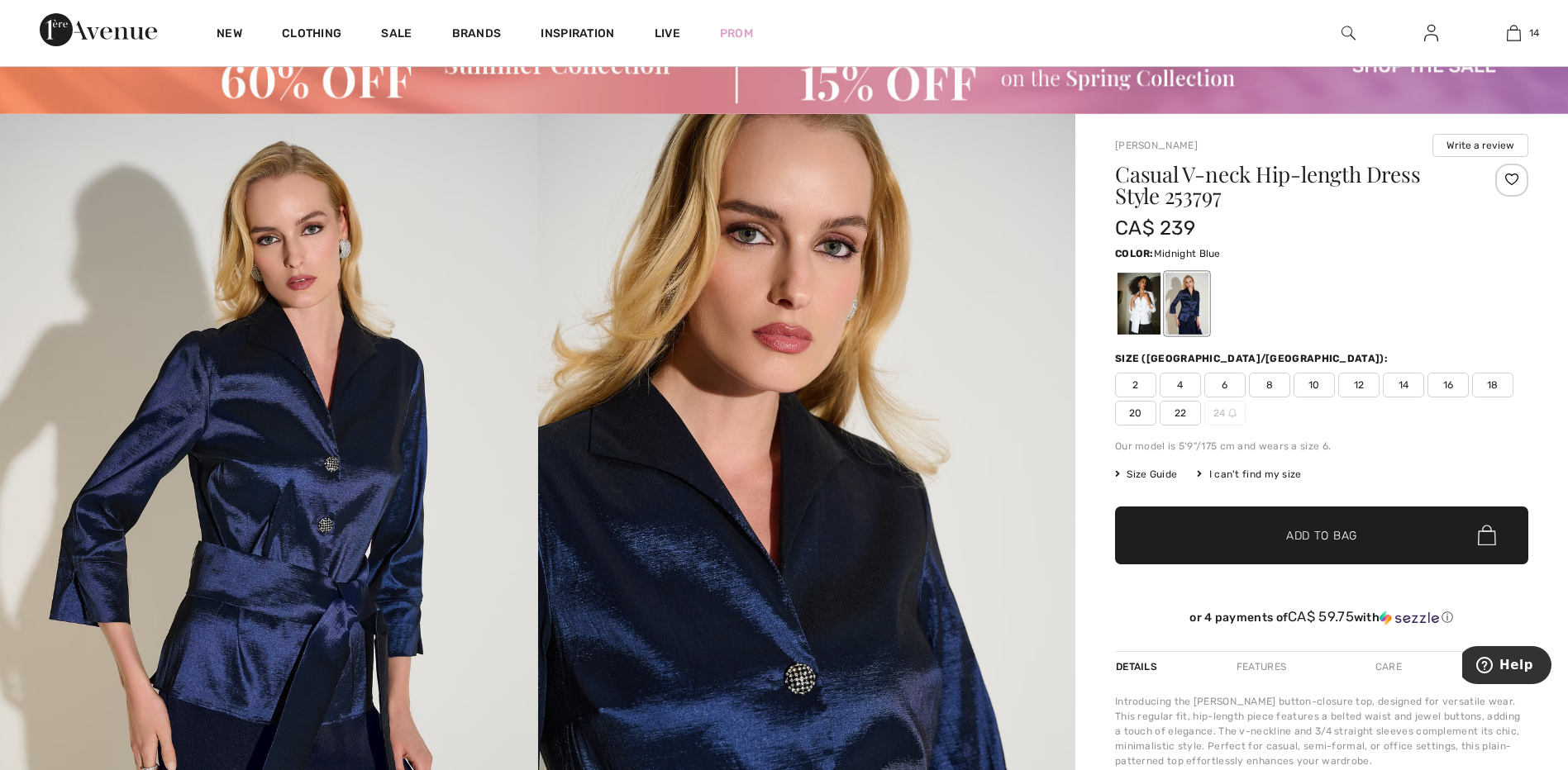
click at [1308, 378] on span "10" at bounding box center [1314, 385] width 41 height 24
click at [1314, 535] on span "Add to Bag" at bounding box center [1321, 535] width 71 height 18
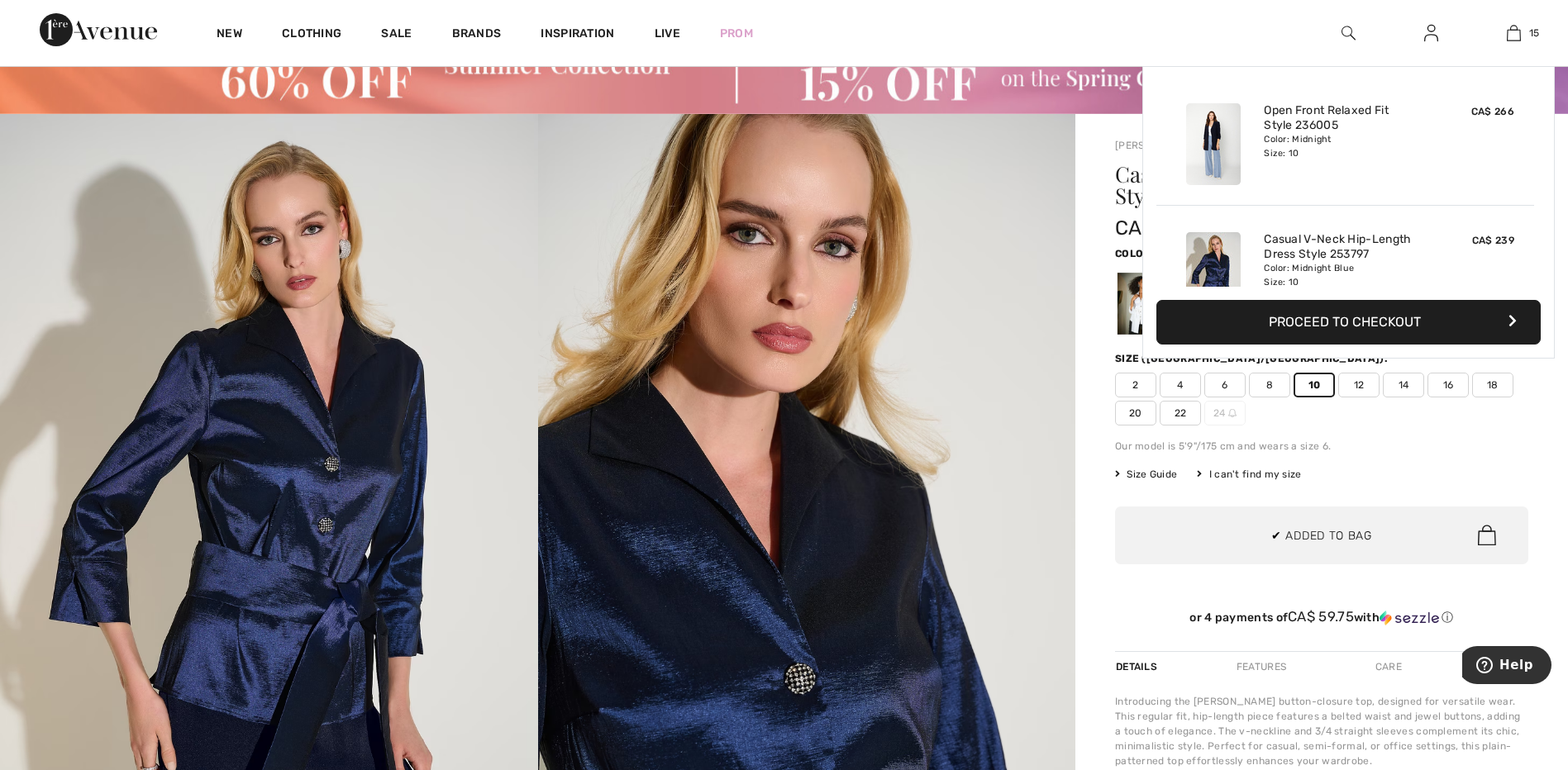
scroll to position [1727, 0]
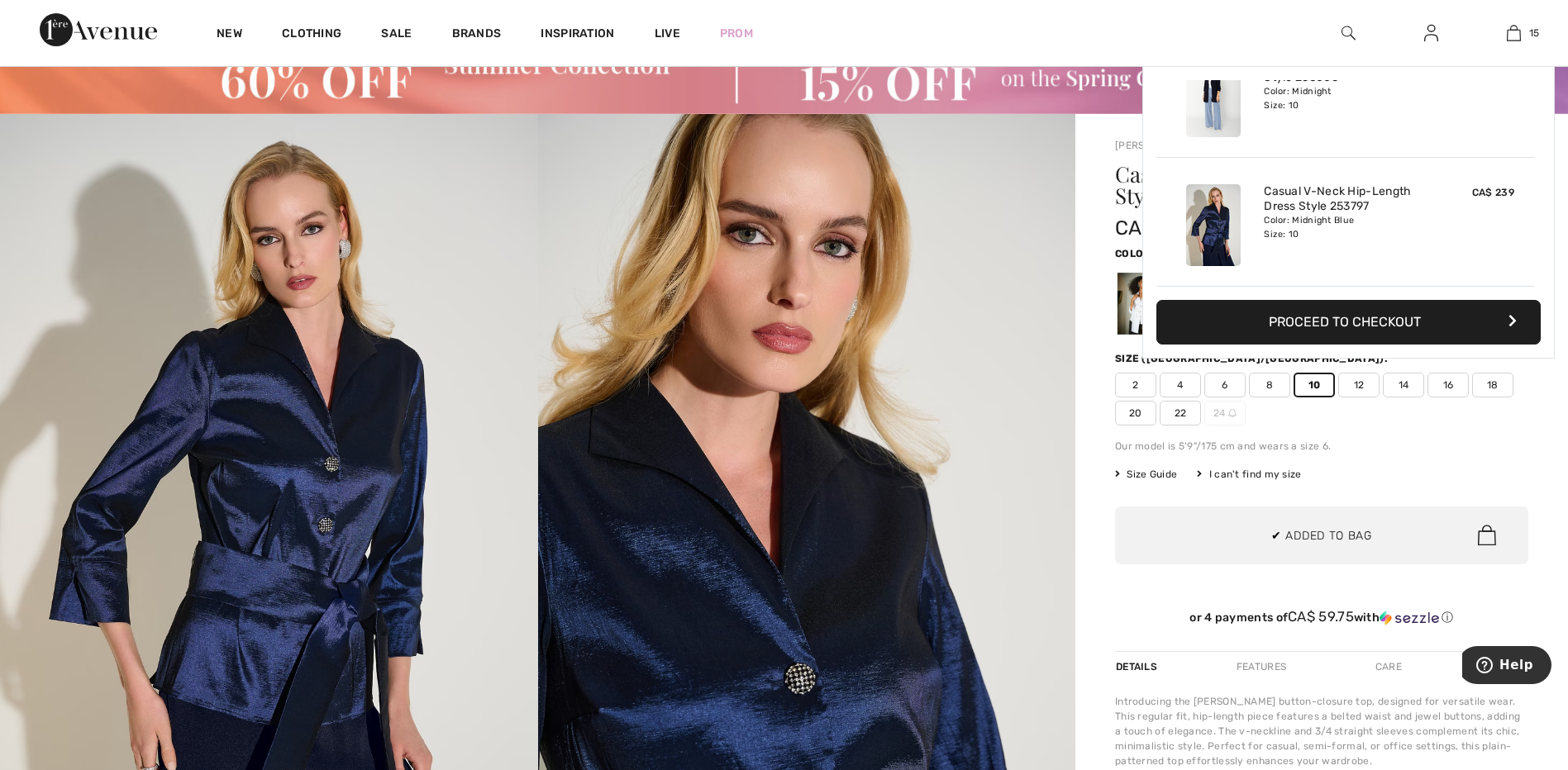
click at [1354, 382] on span "12" at bounding box center [1359, 385] width 41 height 24
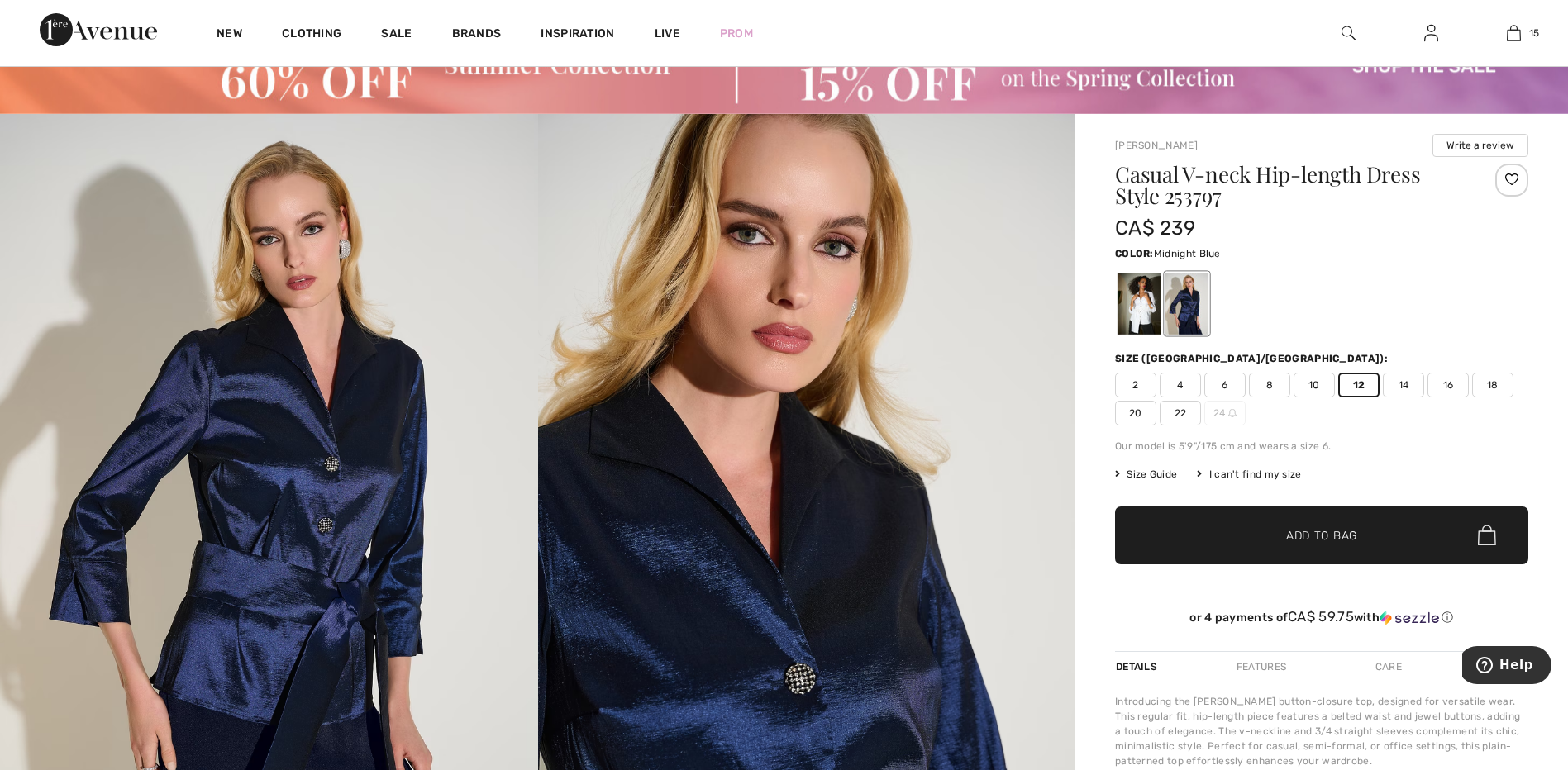
click at [1295, 537] on span "Add to Bag" at bounding box center [1321, 535] width 71 height 18
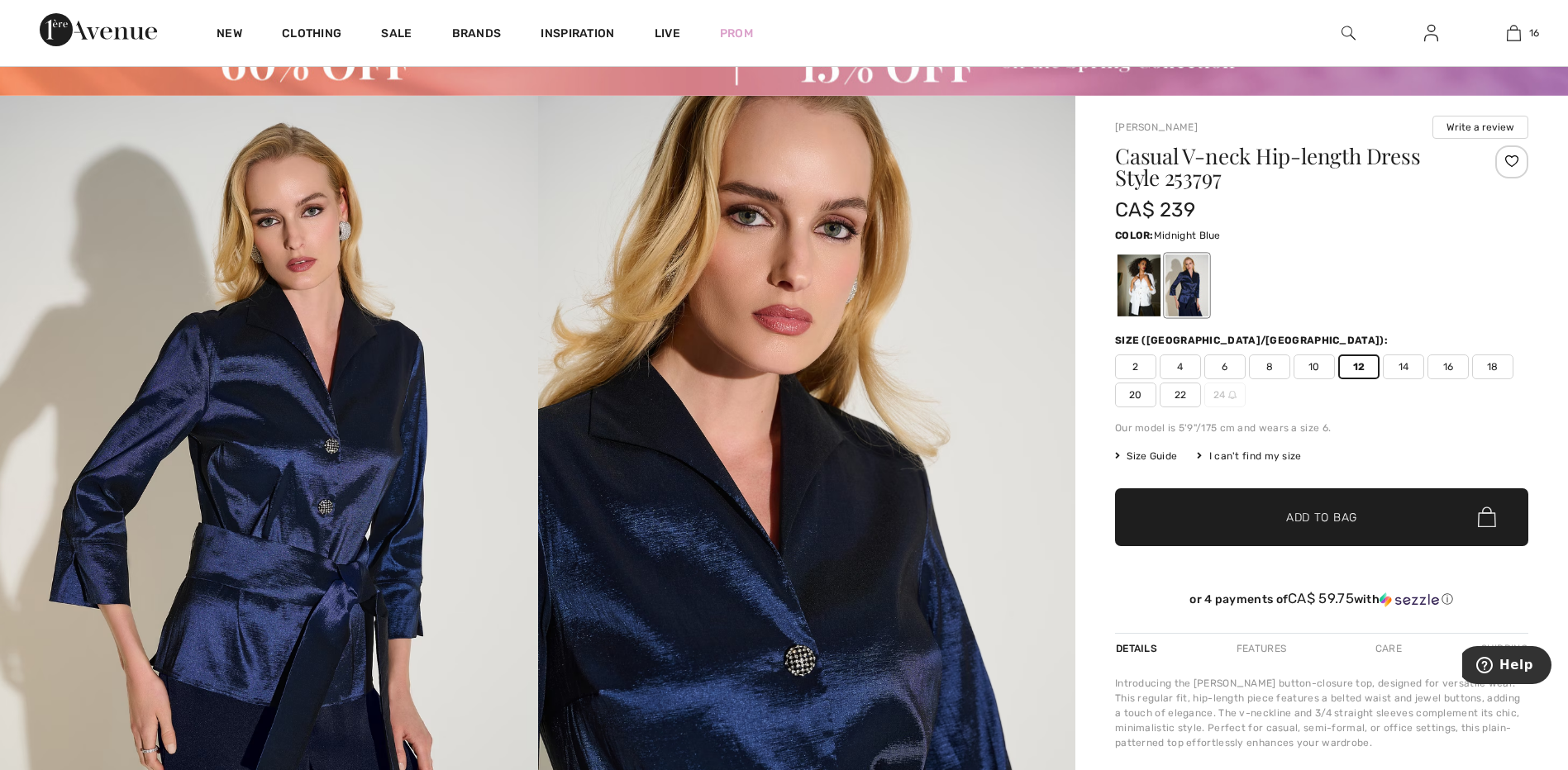
scroll to position [0, 0]
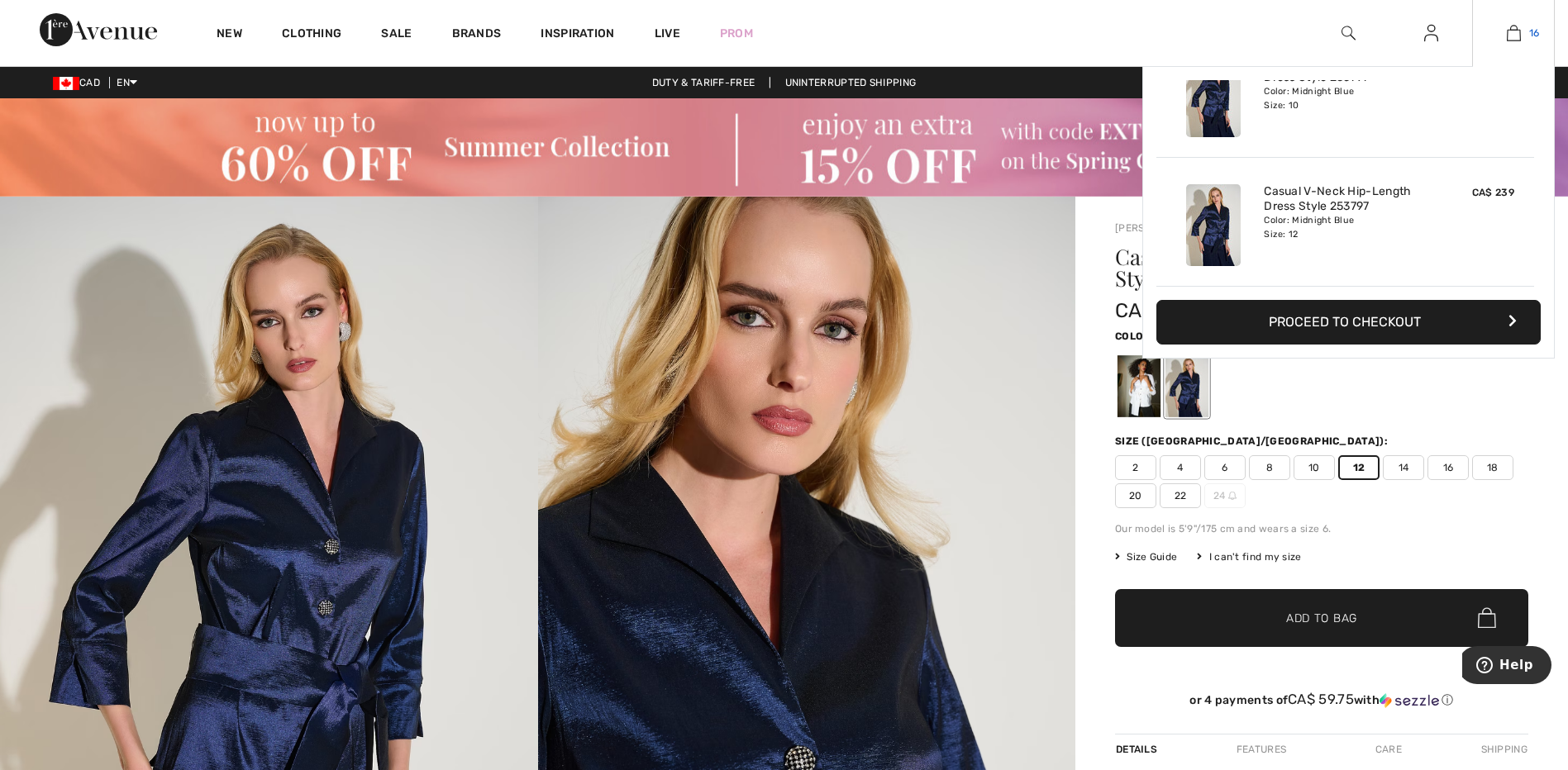
click at [1513, 30] on img at bounding box center [1513, 33] width 14 height 19
